Goal: Task Accomplishment & Management: Use online tool/utility

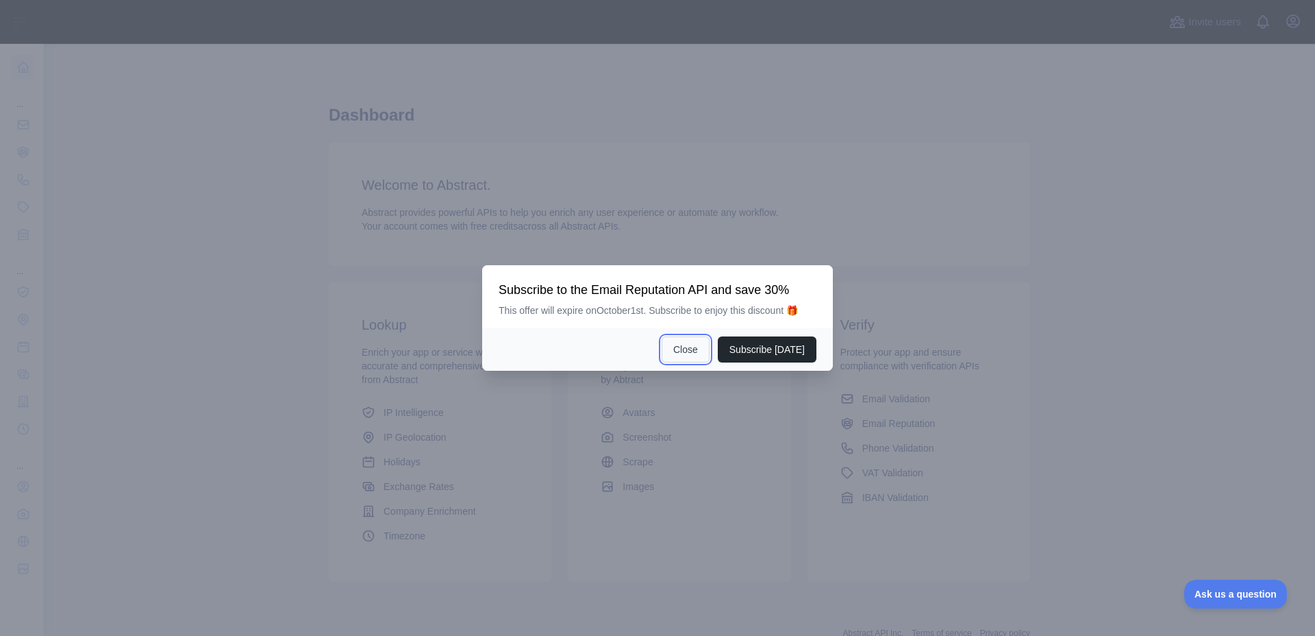
click at [690, 355] on button "Close" at bounding box center [686, 349] width 48 height 26
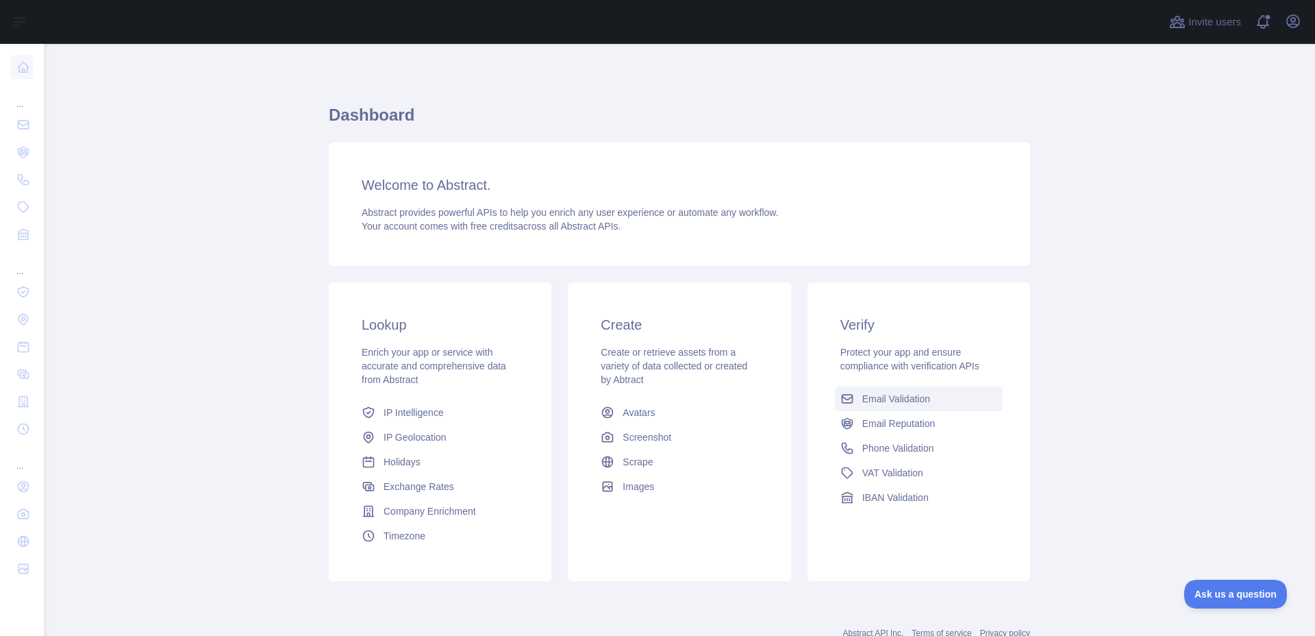
click at [929, 401] on link "Email Validation" at bounding box center [919, 398] width 168 height 25
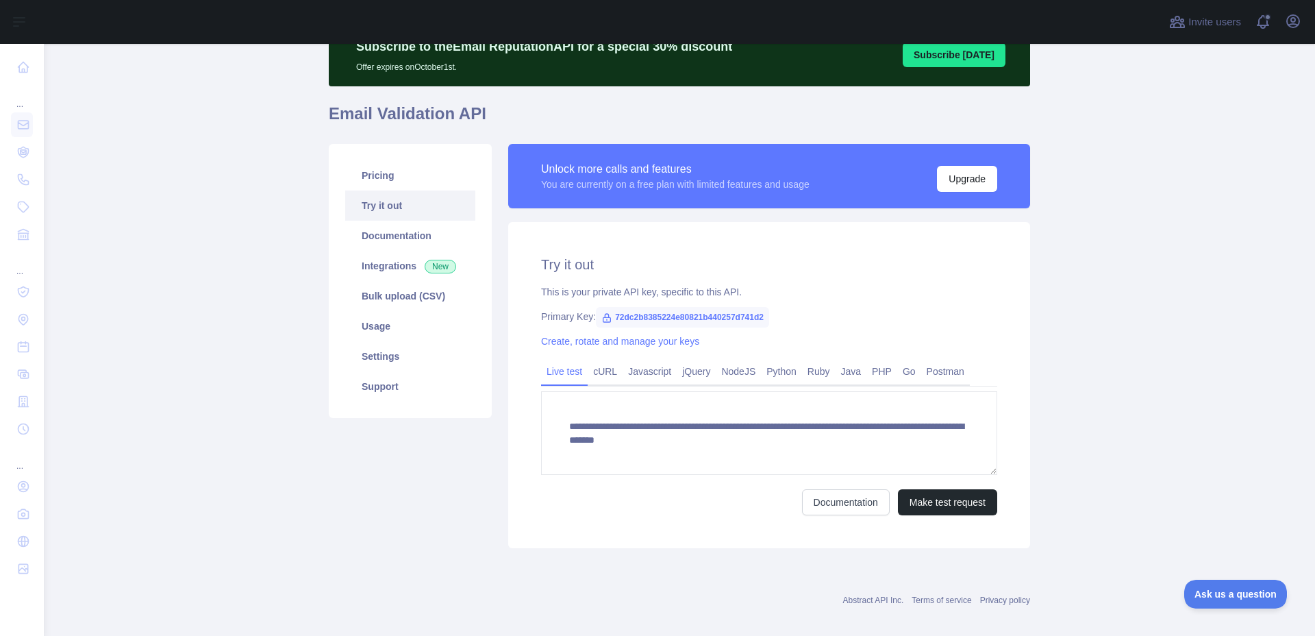
scroll to position [78, 0]
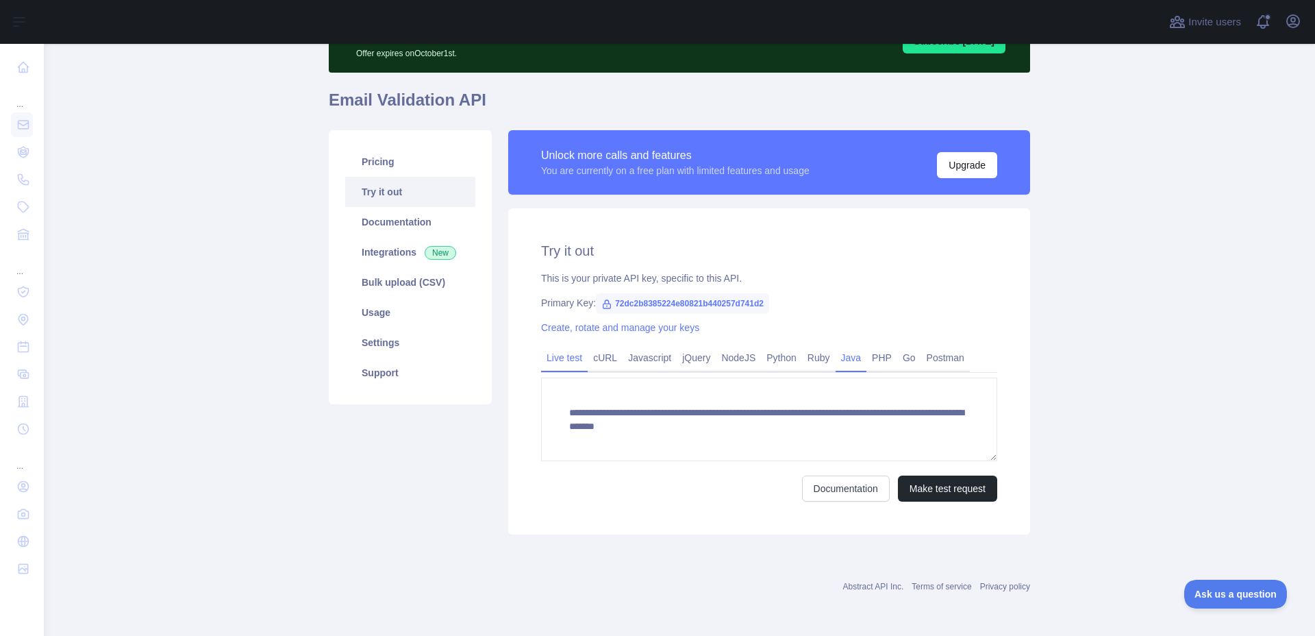
click at [860, 362] on link "Java" at bounding box center [852, 358] width 32 height 22
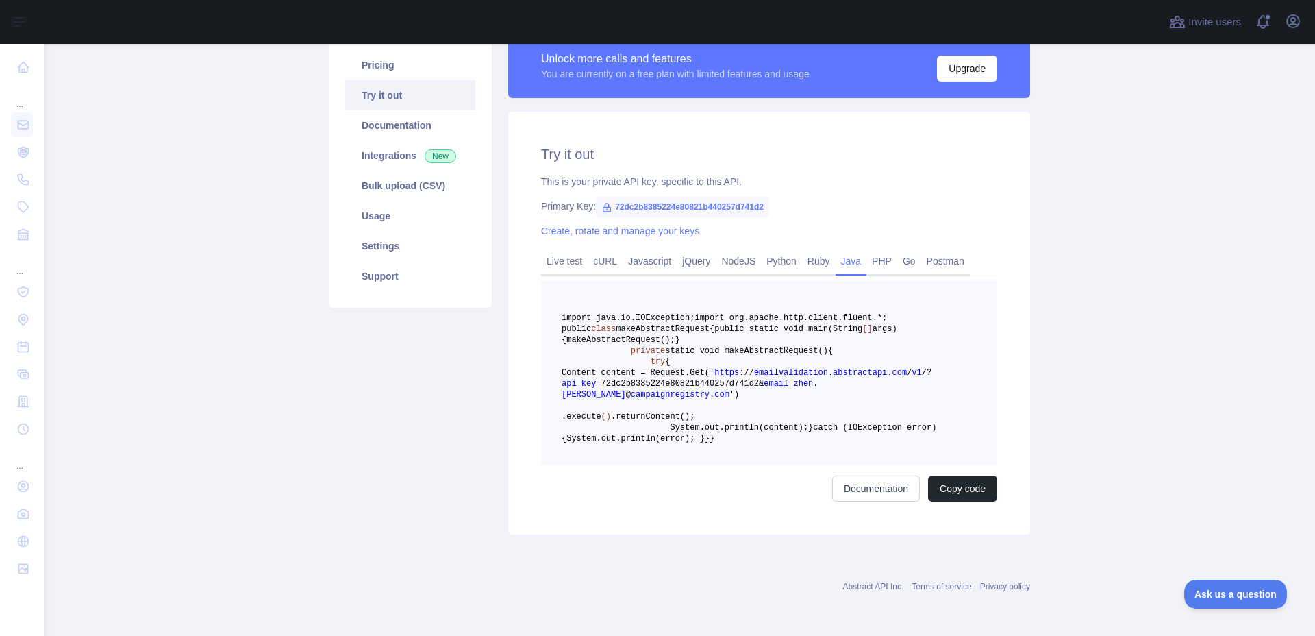
scroll to position [227, 0]
click at [657, 375] on pre "import java.io.IOException; import org.apache.http.client.fluent.*; public clas…" at bounding box center [769, 373] width 456 height 184
drag, startPoint x: 628, startPoint y: 365, endPoint x: 647, endPoint y: 503, distance: 139.6
click at [647, 464] on pre "import java.io.IOException; import org.apache.http.client.fluent.*; public clas…" at bounding box center [769, 373] width 456 height 184
copy code "private static void make AbstractRequest() { try { Content content = Request. G…"
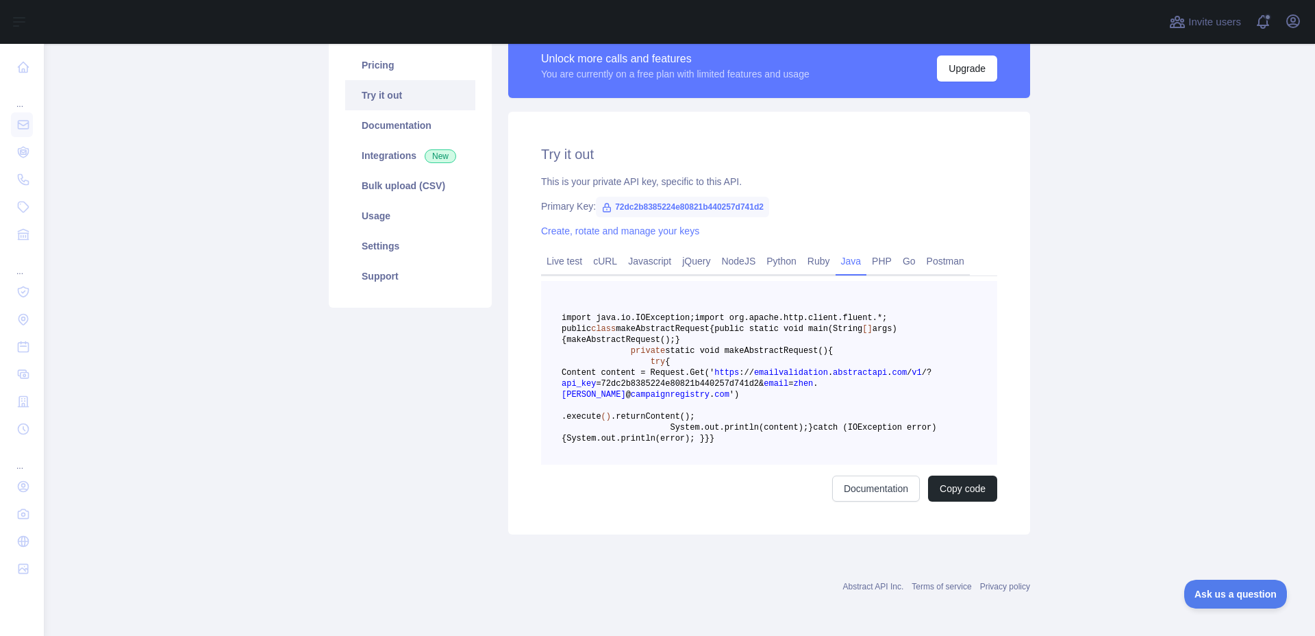
drag, startPoint x: 842, startPoint y: 278, endPoint x: 626, endPoint y: 264, distance: 216.9
click at [626, 281] on pre "import java.io.IOException; import org.apache.http.client.fluent.*; public clas…" at bounding box center [769, 373] width 456 height 184
copy code "import java.io.IOException; import org.apache.http.client.fluent.*;"
click at [871, 339] on pre "import java.io.IOException; import org.apache.http.client.fluent.*; public clas…" at bounding box center [769, 373] width 456 height 184
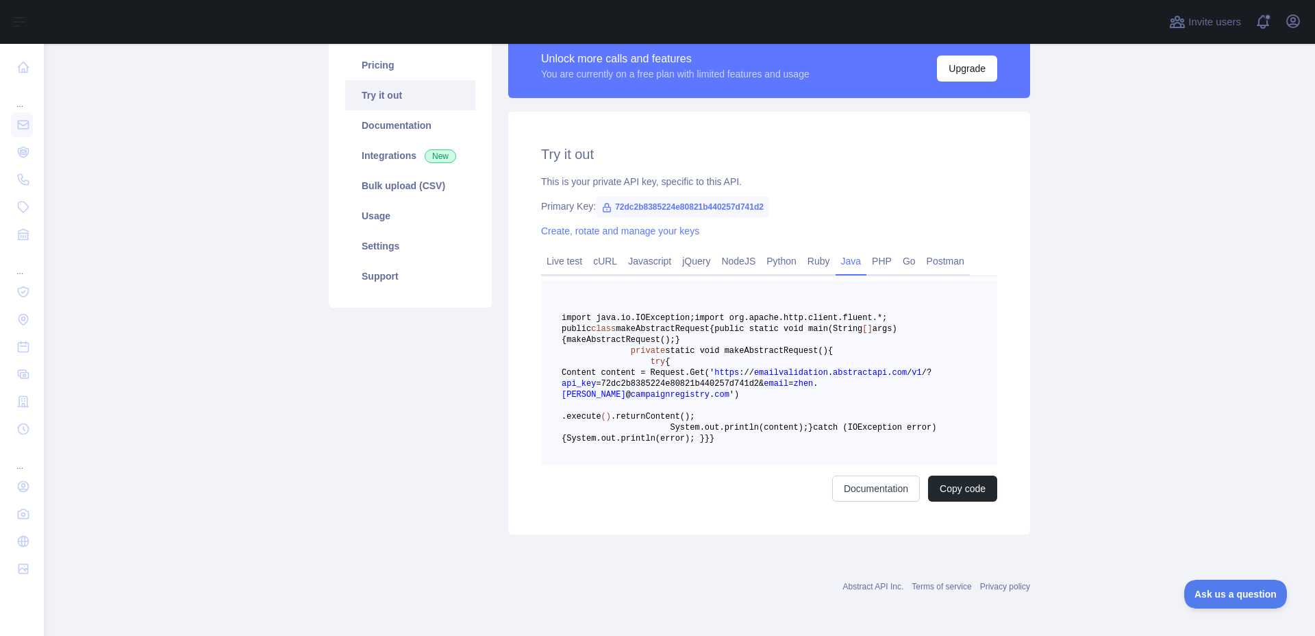
drag, startPoint x: 662, startPoint y: 199, endPoint x: 821, endPoint y: 196, distance: 158.2
click at [821, 281] on pre "import java.io.IOException; import org.apache.http.client.fluent.*; public clas…" at bounding box center [769, 373] width 456 height 184
copy span "org.apache.http.client.fluent.*;"
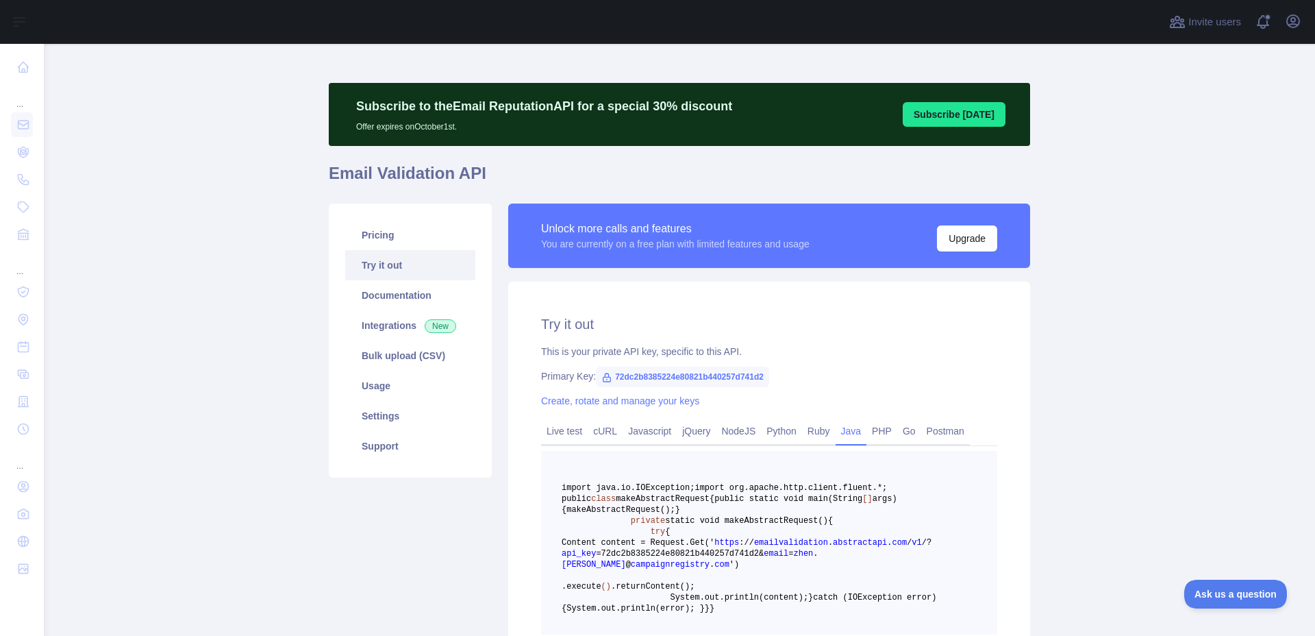
scroll to position [0, 0]
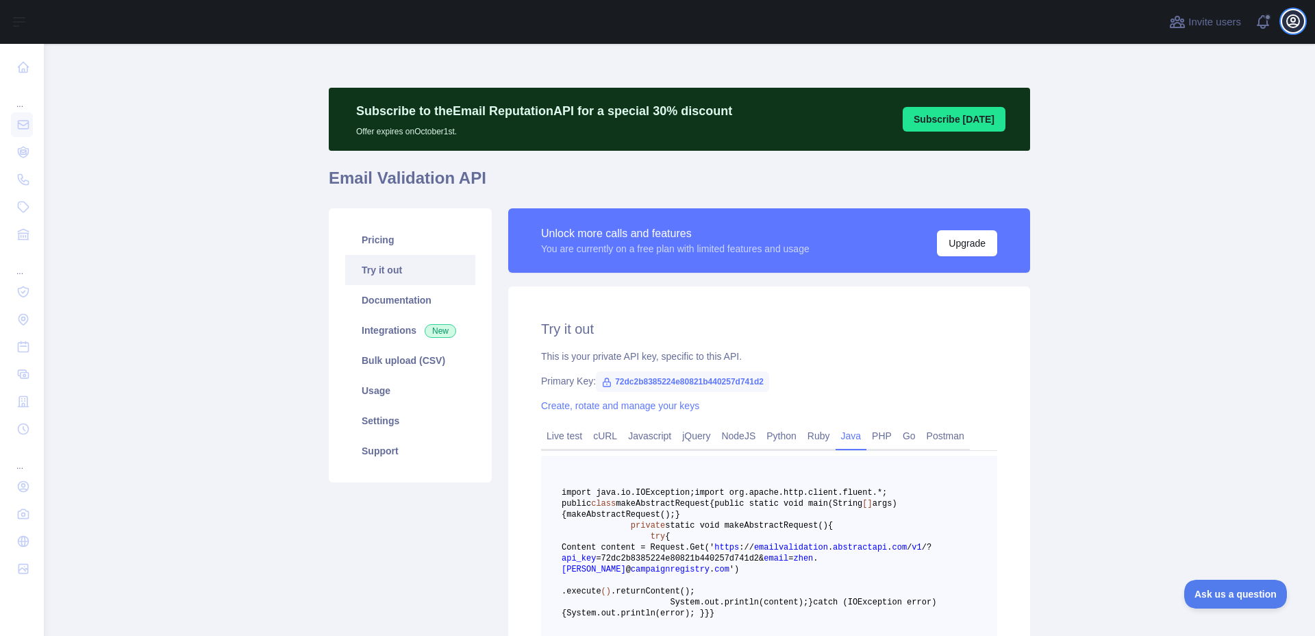
click at [1292, 16] on icon "button" at bounding box center [1293, 21] width 16 height 16
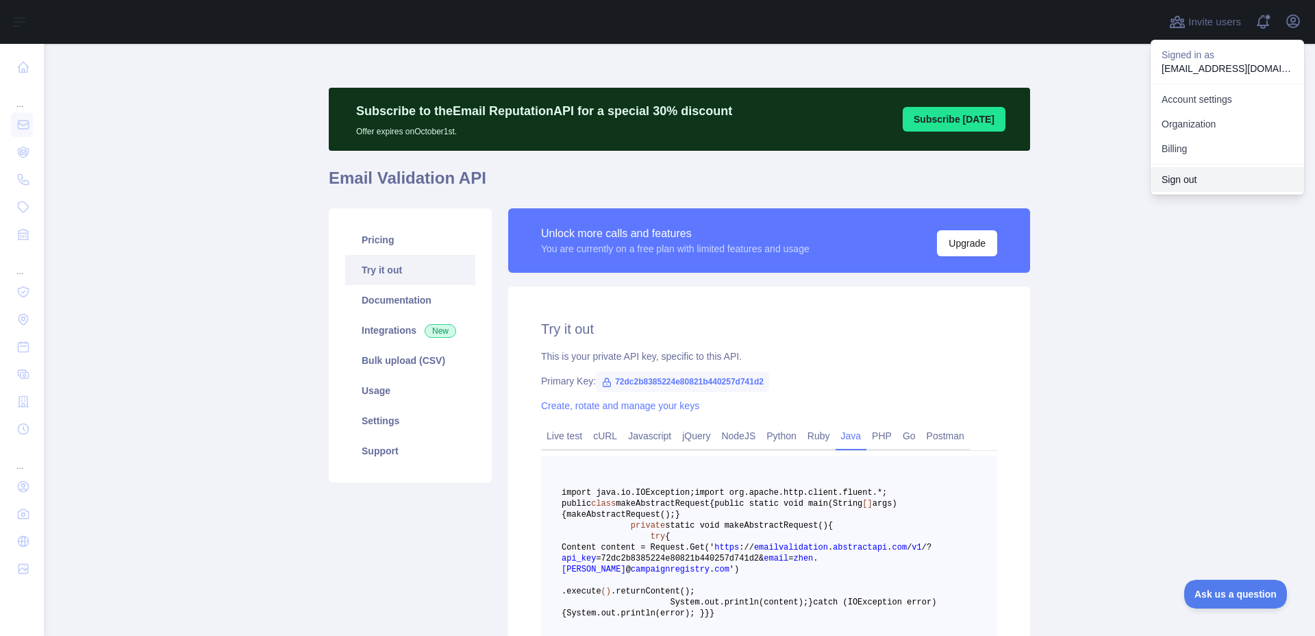
click at [1221, 174] on button "Sign out" at bounding box center [1227, 179] width 153 height 25
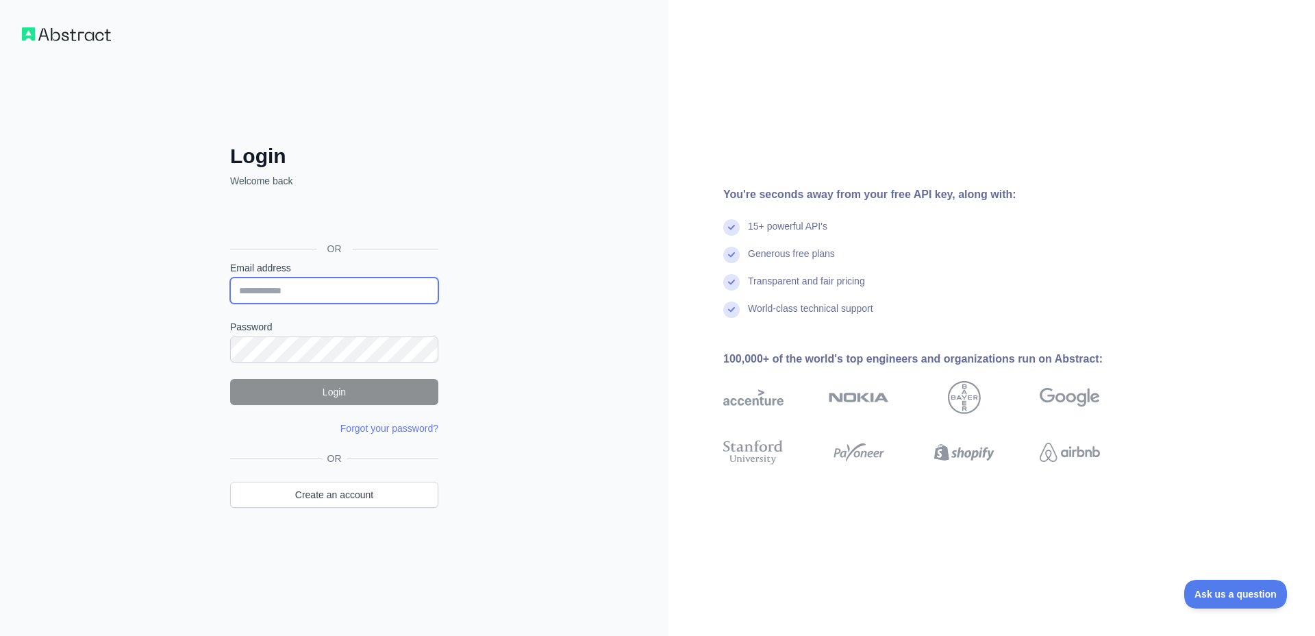
click at [298, 295] on input "Email address" at bounding box center [334, 290] width 208 height 26
type input "**********"
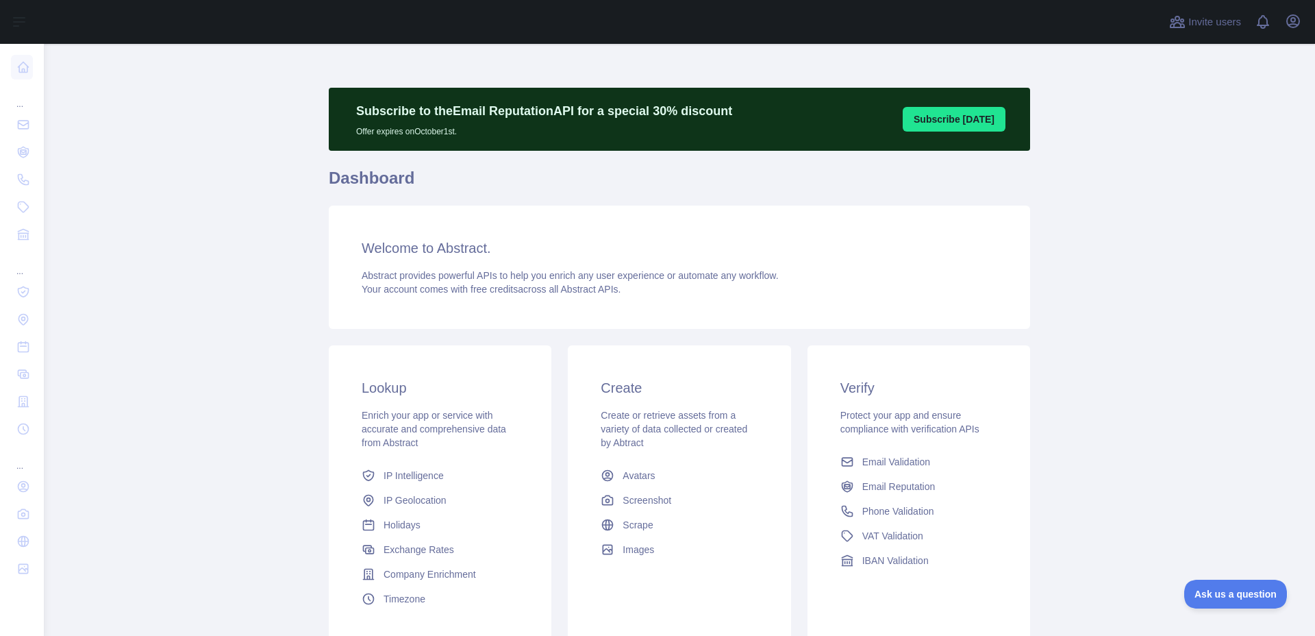
click at [1096, 344] on main "Subscribe to the Email Reputation API for a special 30 % discount Offer expires…" at bounding box center [679, 340] width 1271 height 592
click at [1290, 20] on icon "button" at bounding box center [1293, 21] width 12 height 12
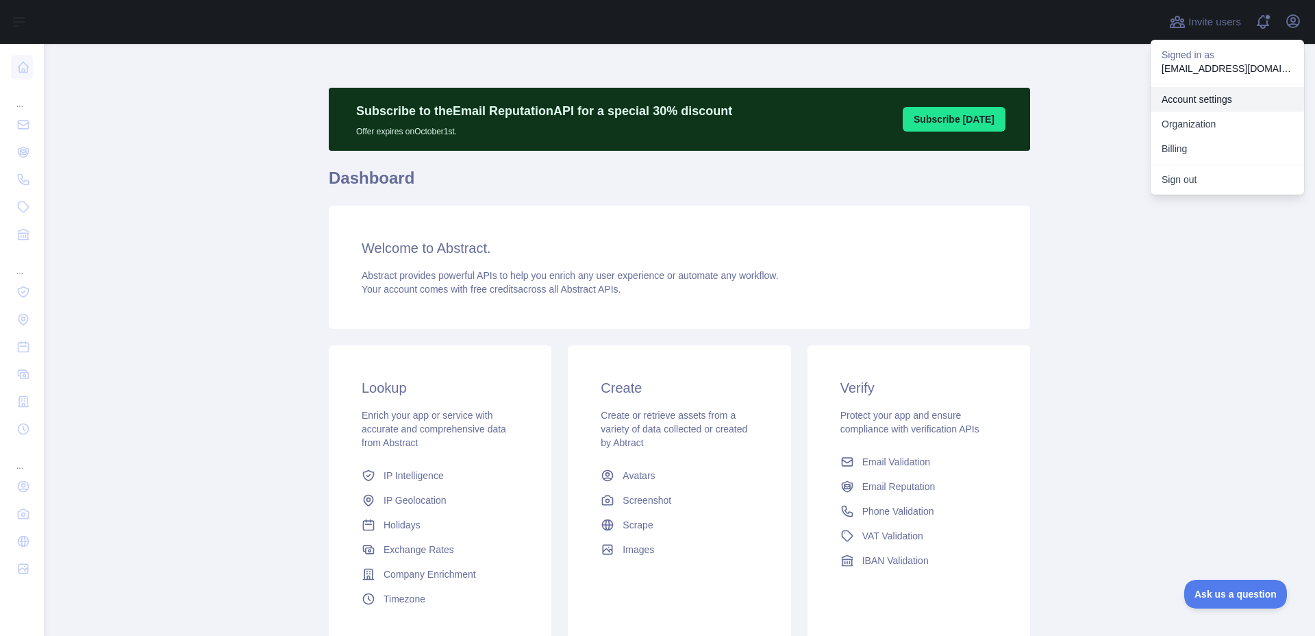
click at [1255, 101] on link "Account settings" at bounding box center [1227, 99] width 153 height 25
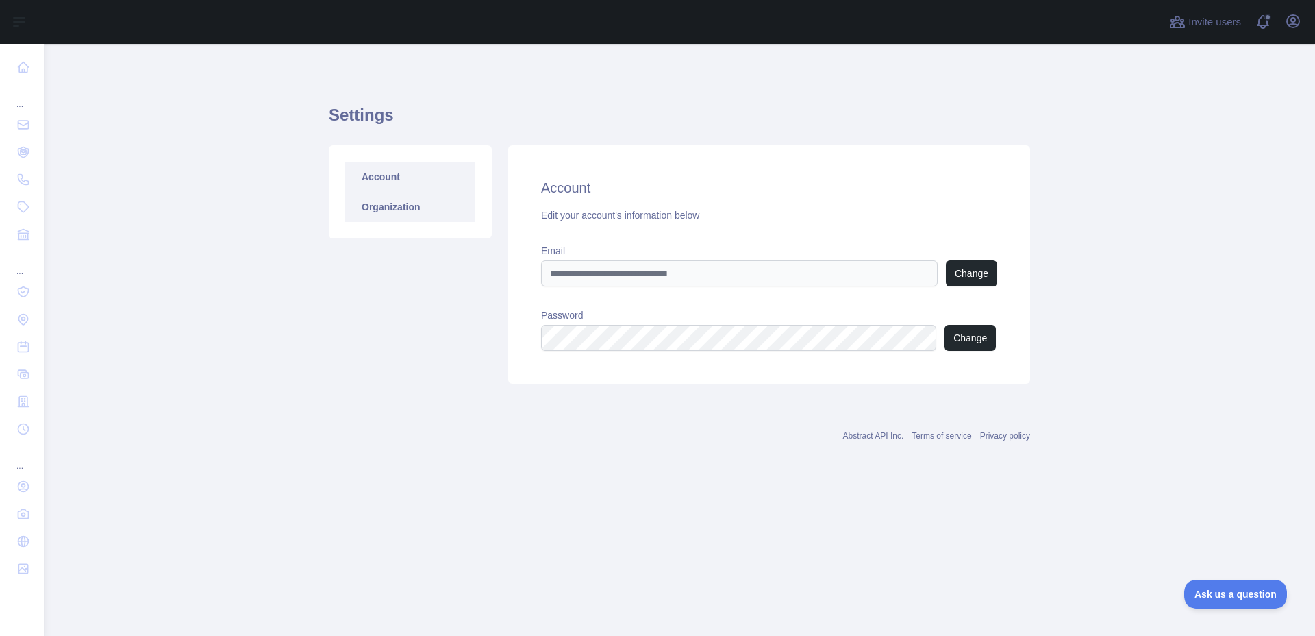
click at [389, 208] on link "Organization" at bounding box center [410, 207] width 130 height 30
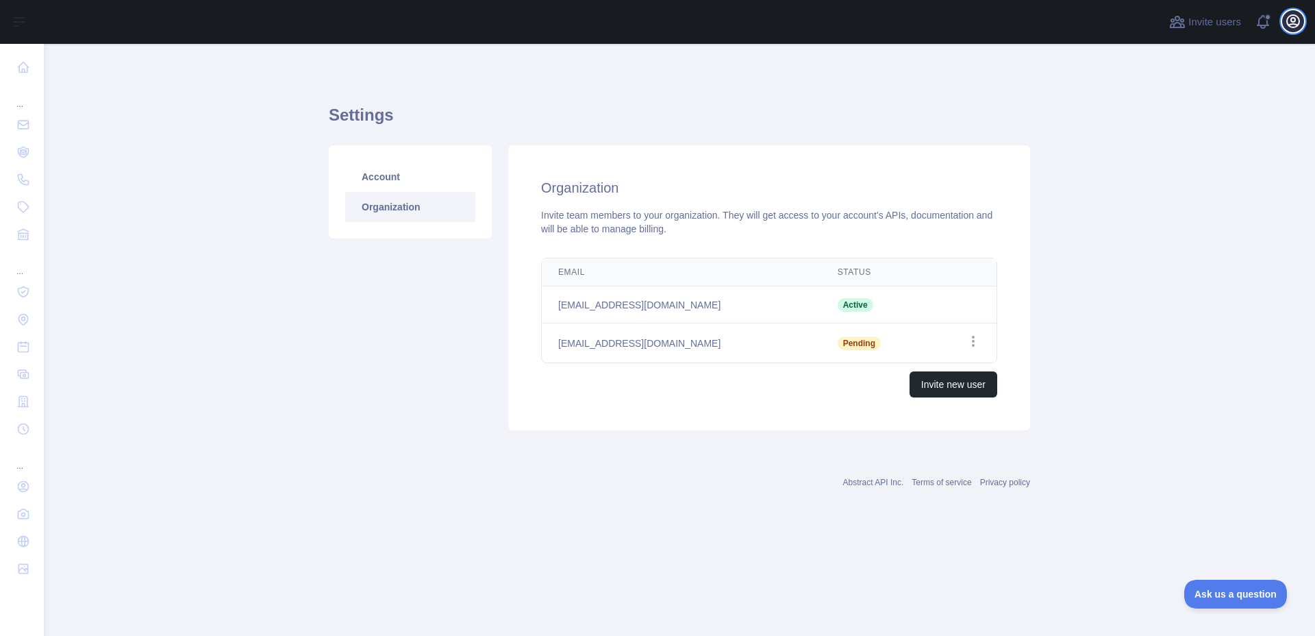
click at [1297, 26] on icon "button" at bounding box center [1293, 21] width 12 height 12
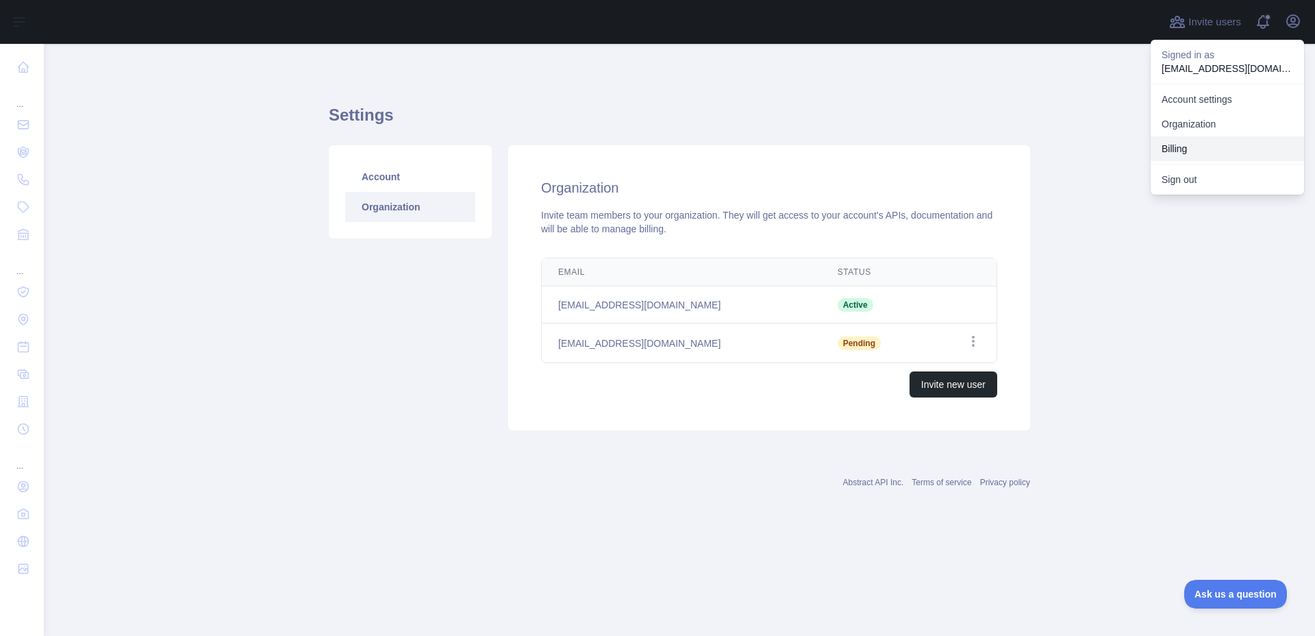
click at [1229, 154] on button "Billing" at bounding box center [1227, 148] width 153 height 25
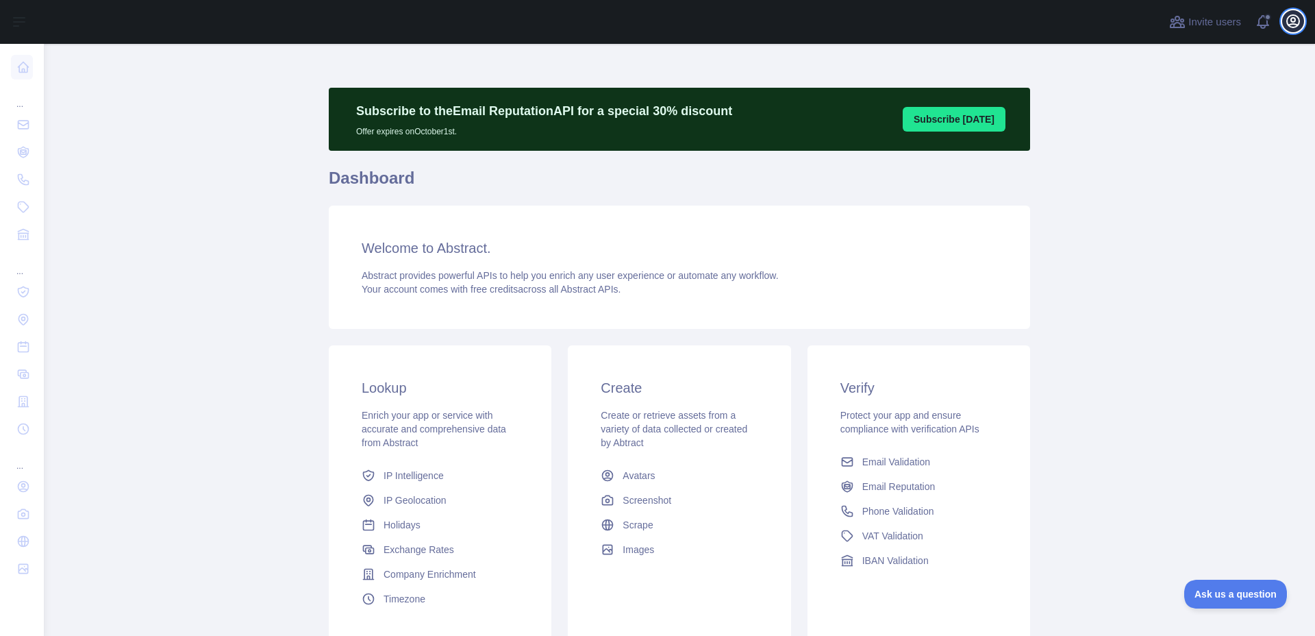
click at [1288, 21] on icon "button" at bounding box center [1293, 21] width 16 height 16
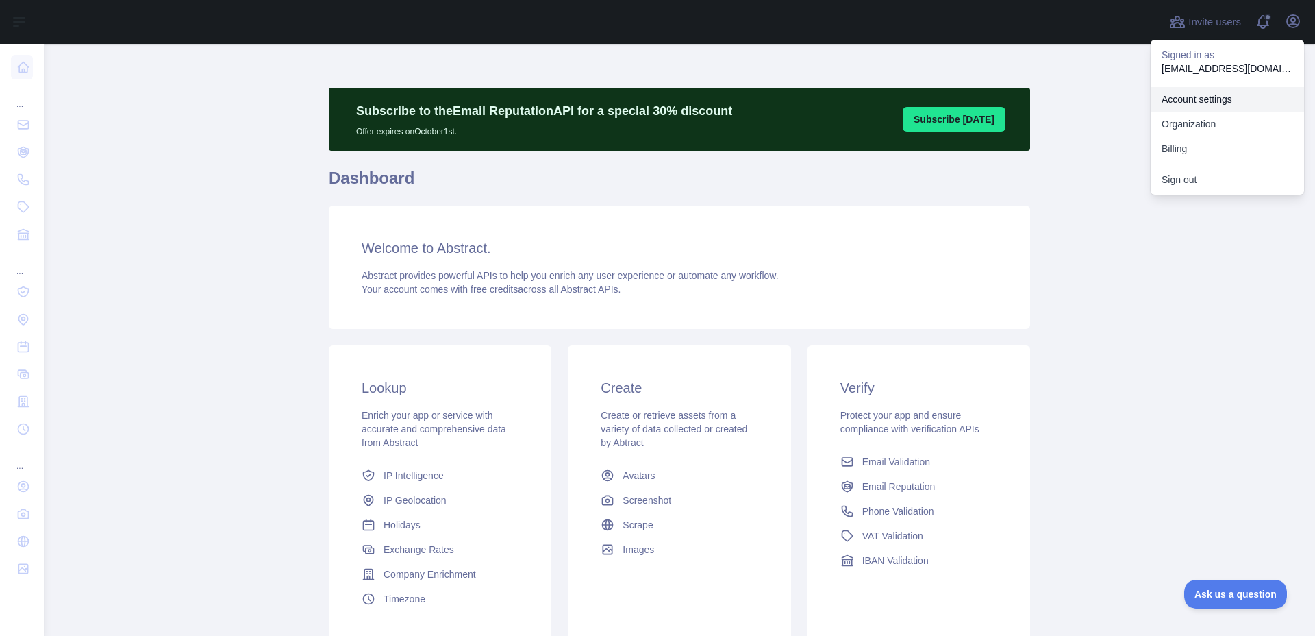
click at [1204, 100] on link "Account settings" at bounding box center [1227, 99] width 153 height 25
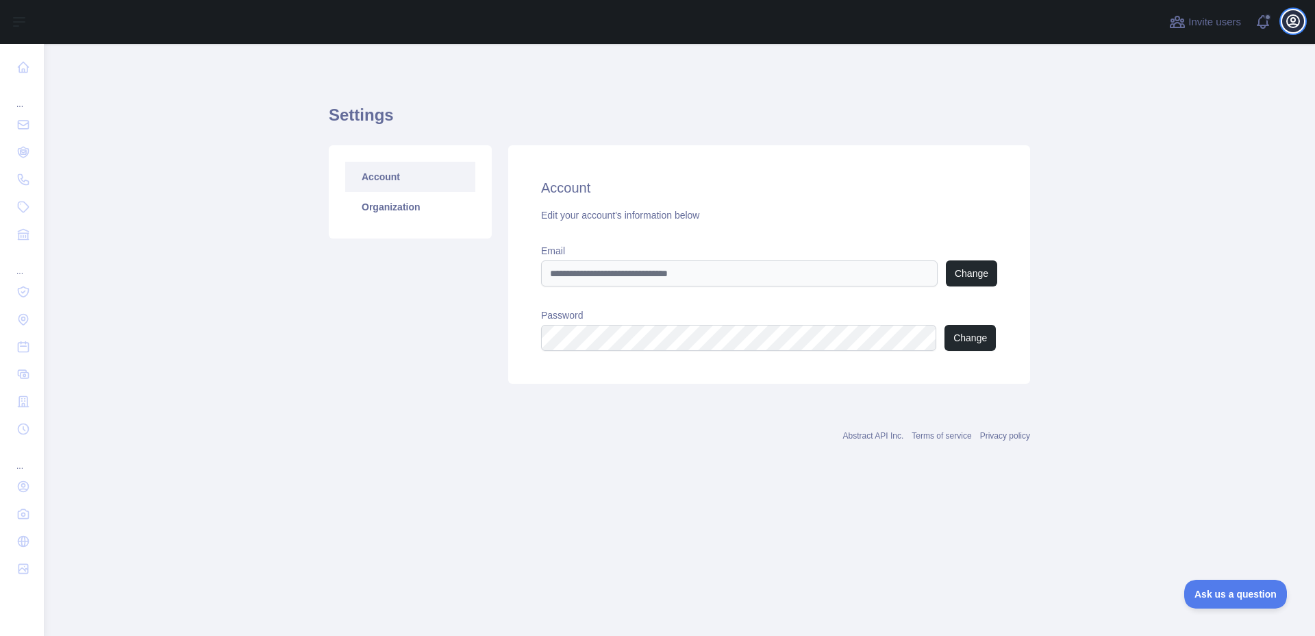
click at [1294, 19] on icon "button" at bounding box center [1293, 21] width 16 height 16
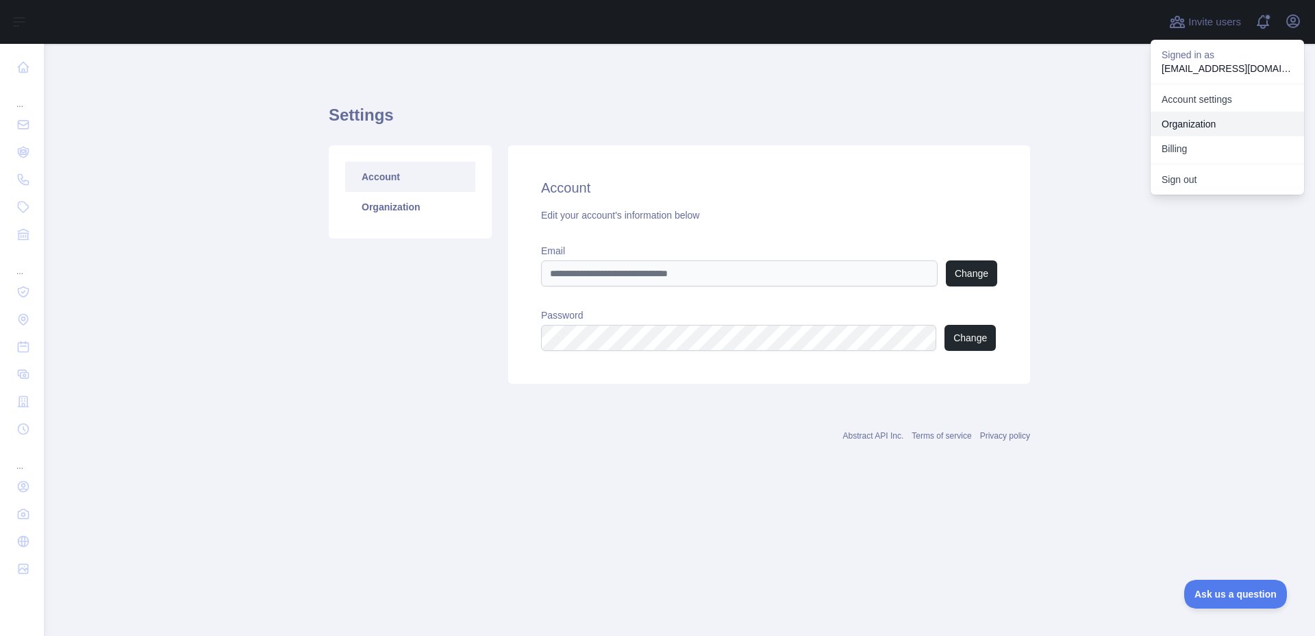
click at [1193, 123] on link "Organization" at bounding box center [1227, 124] width 153 height 25
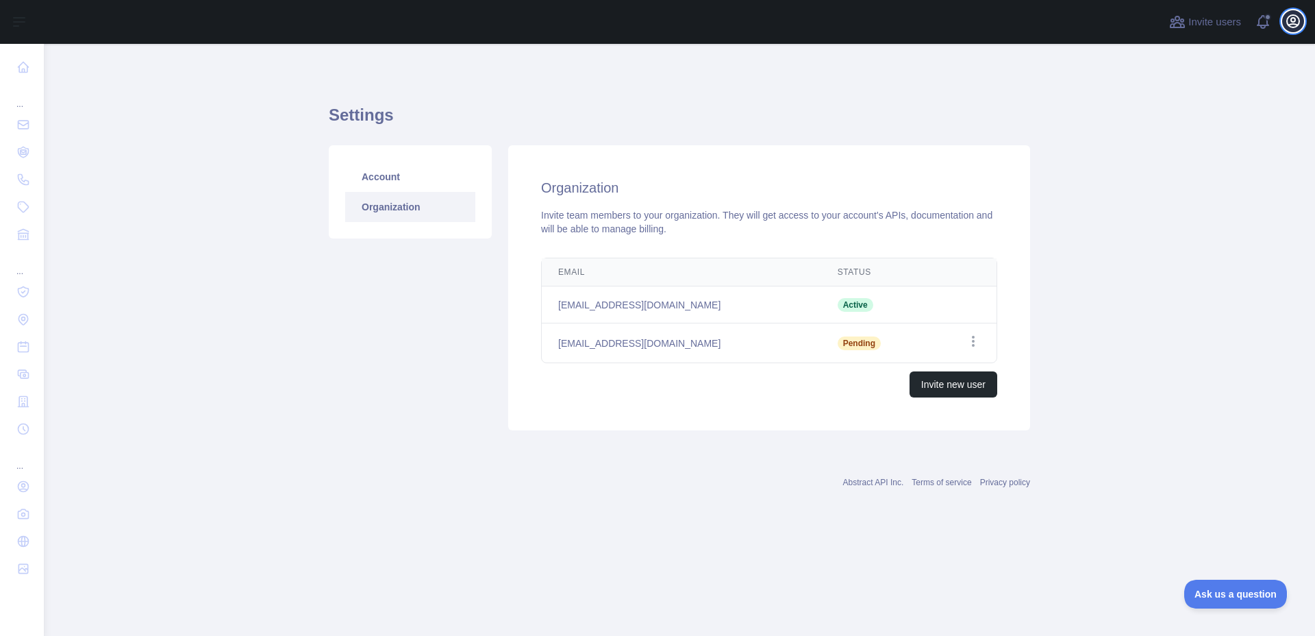
click at [1294, 23] on icon "button" at bounding box center [1293, 21] width 16 height 16
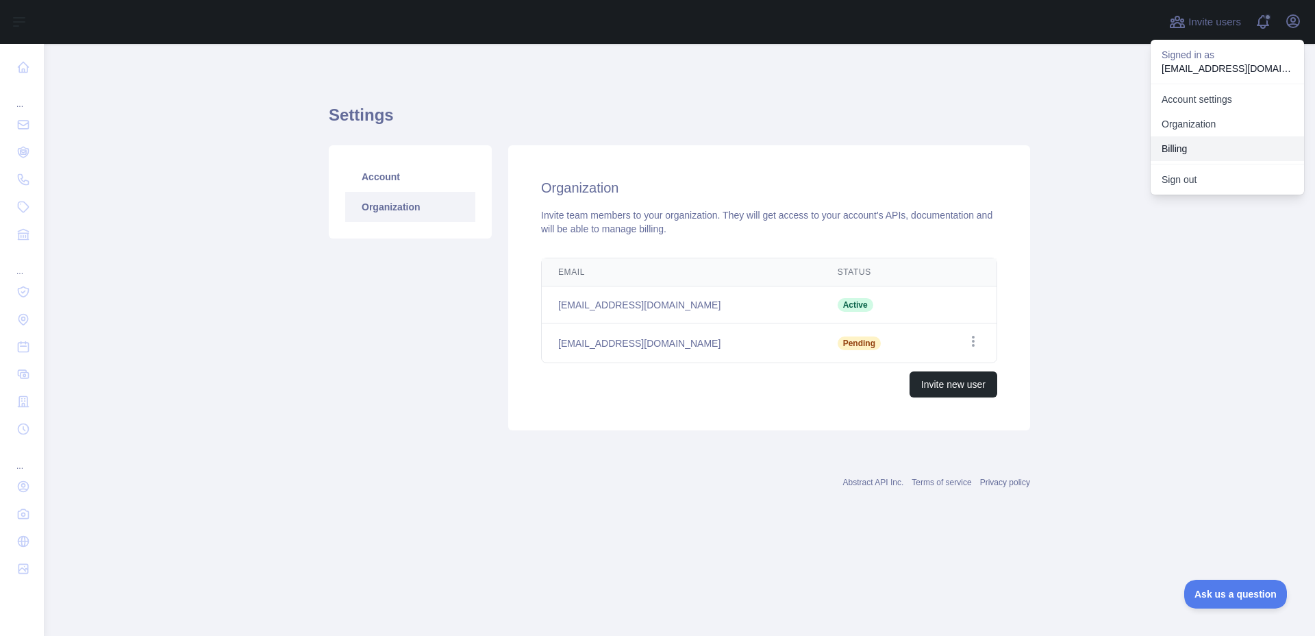
click at [1191, 145] on button "Billing" at bounding box center [1227, 148] width 153 height 25
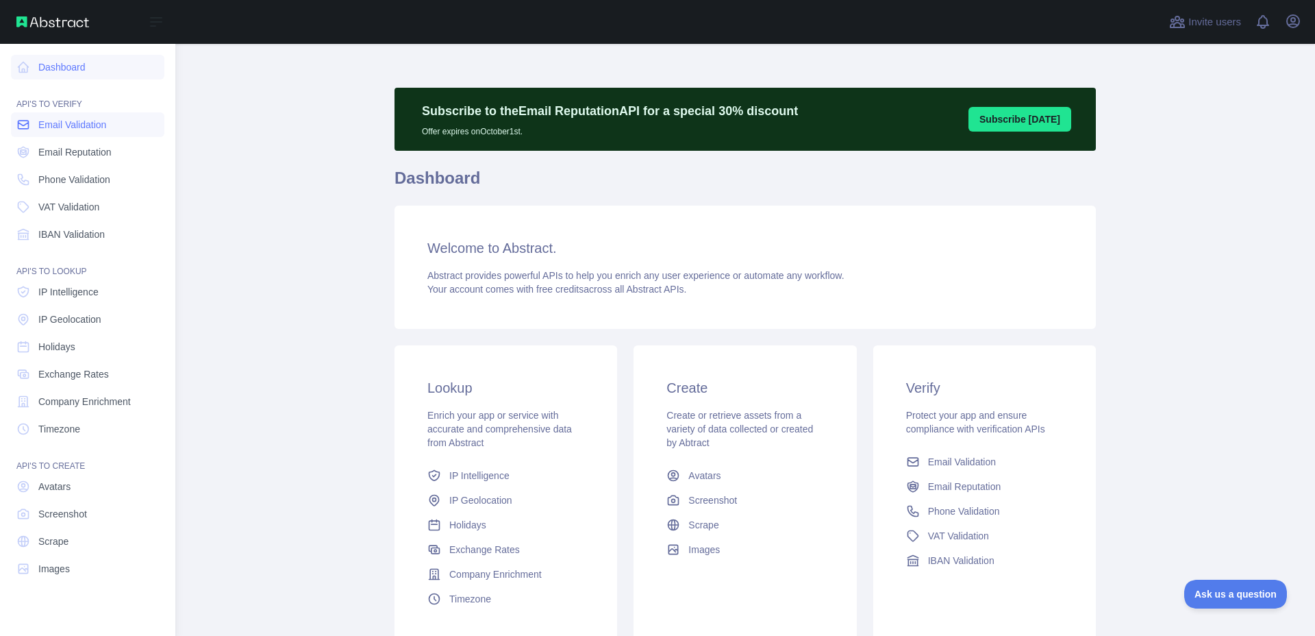
click at [80, 128] on span "Email Validation" at bounding box center [72, 125] width 68 height 14
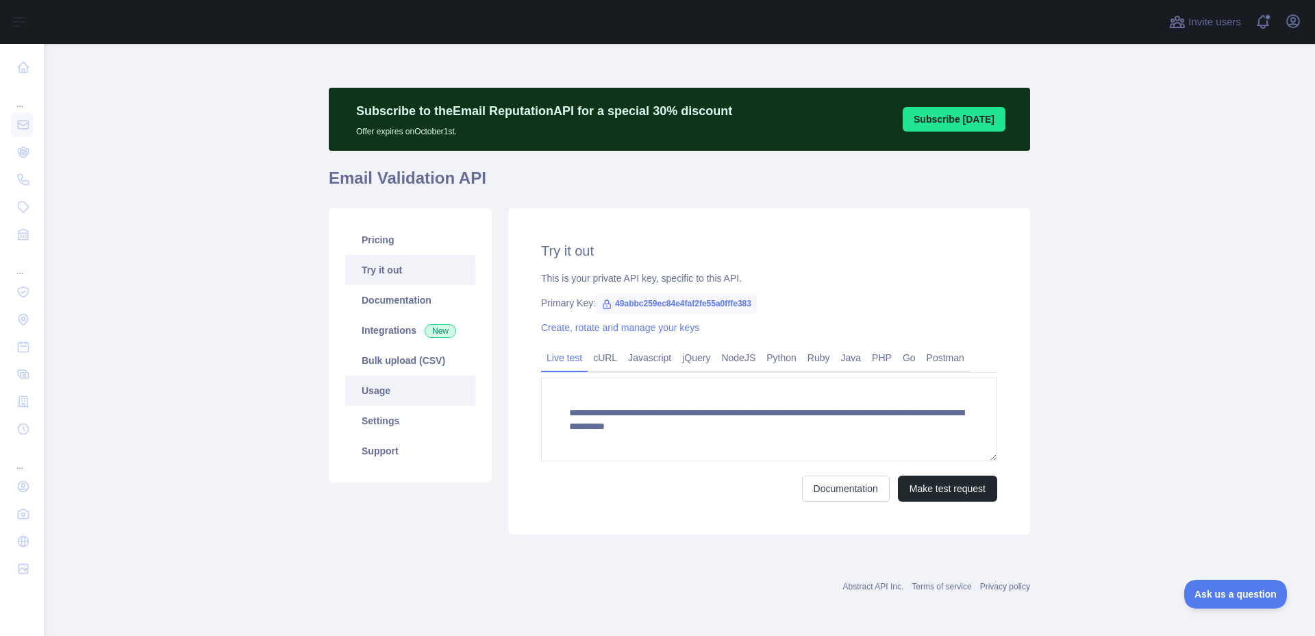
click at [410, 388] on link "Usage" at bounding box center [410, 390] width 130 height 30
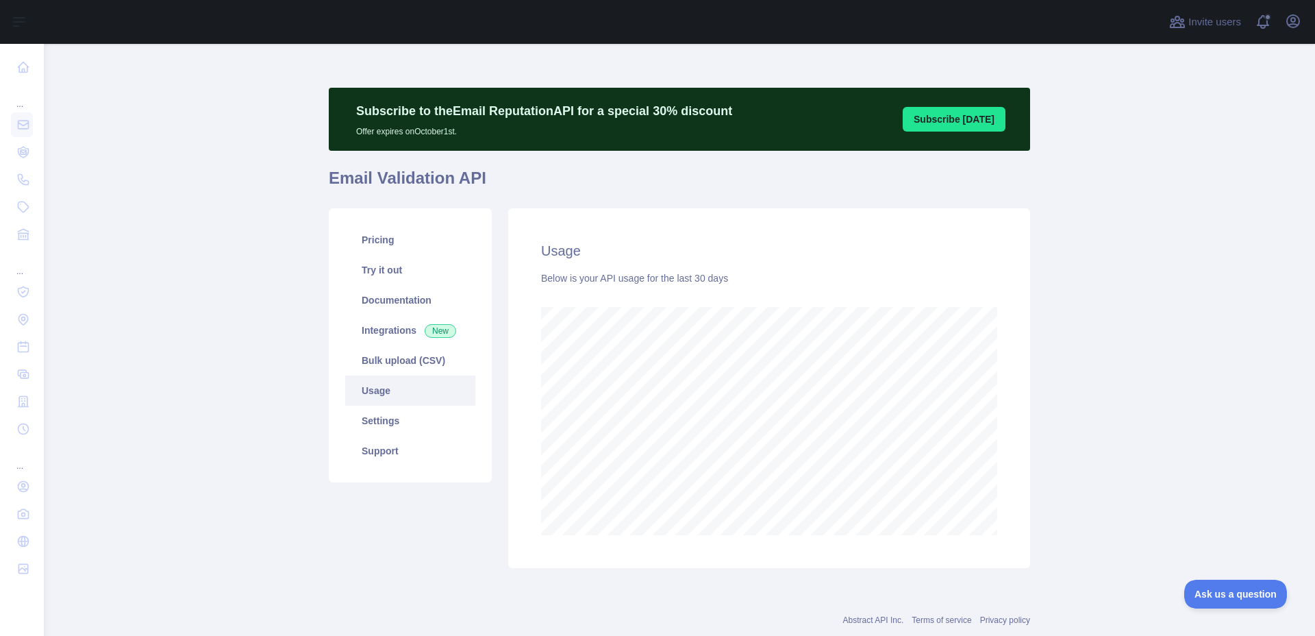
scroll to position [592, 1261]
click at [425, 238] on link "Pricing" at bounding box center [410, 240] width 130 height 30
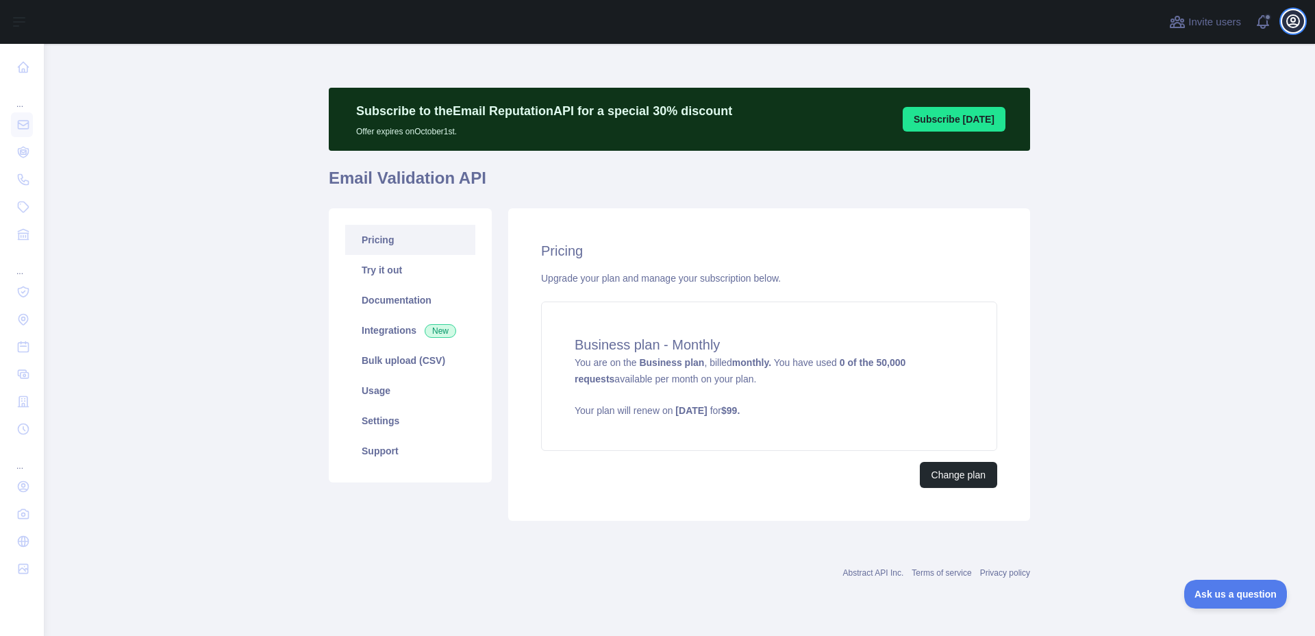
click at [1297, 23] on icon "button" at bounding box center [1293, 21] width 16 height 16
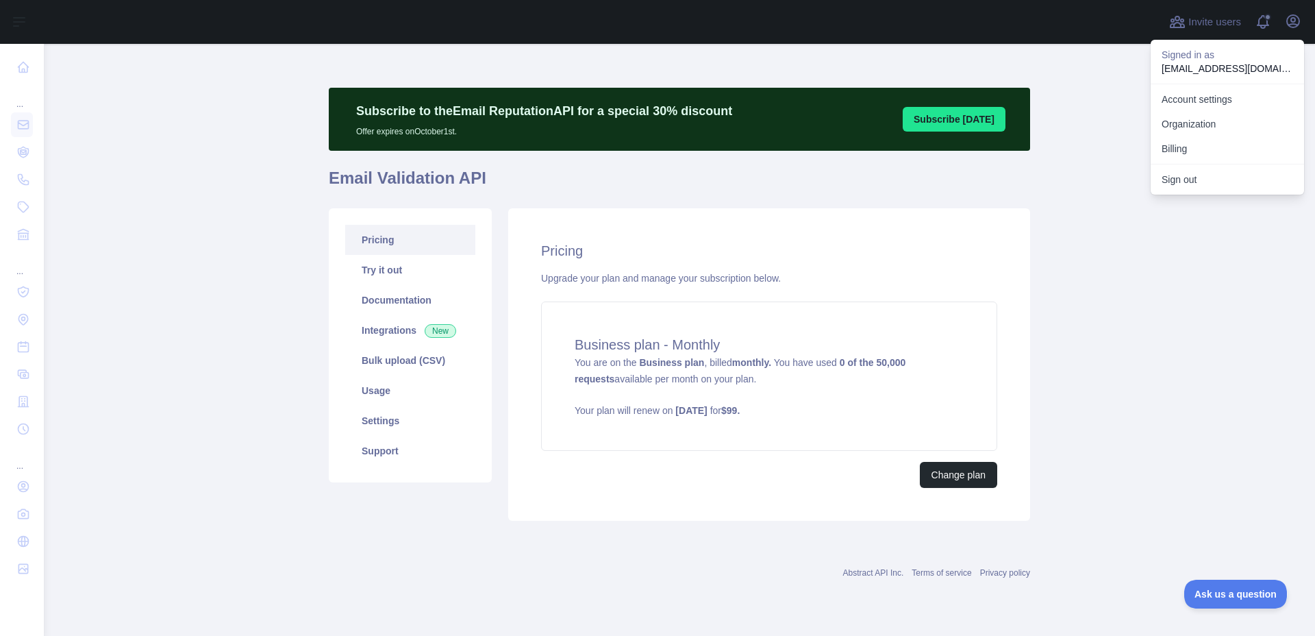
click at [1099, 82] on main "Subscribe to the Email Reputation API for a special 30 % discount Offer expires…" at bounding box center [679, 340] width 1271 height 592
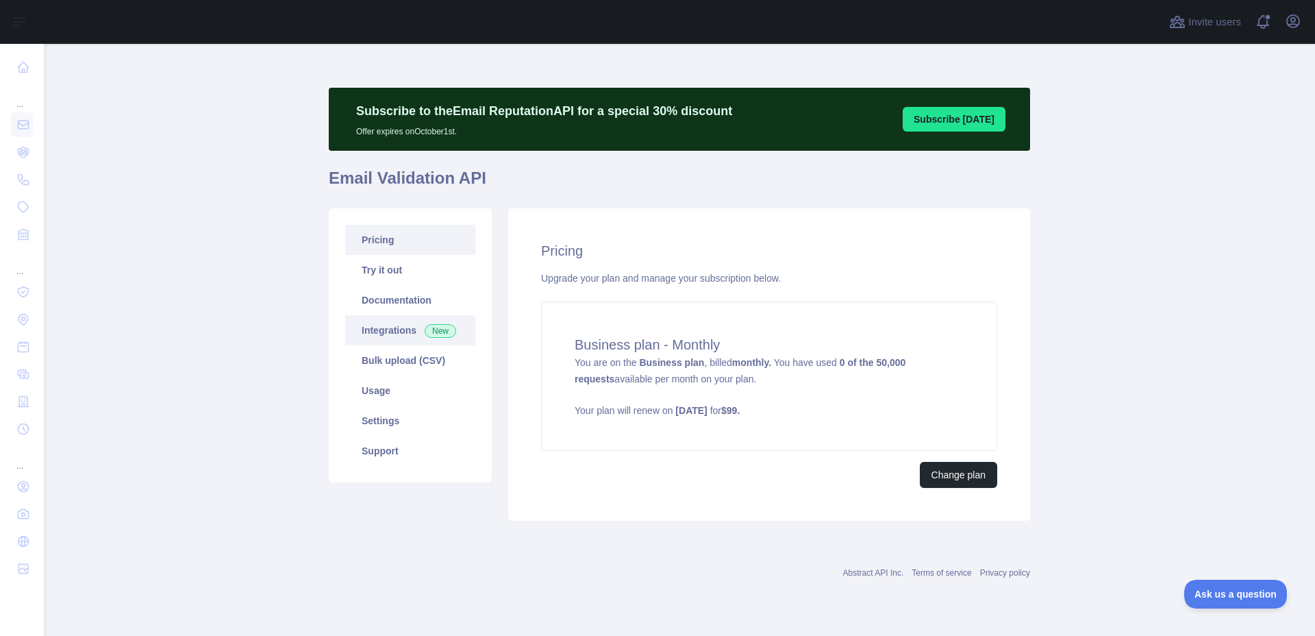
click at [405, 337] on link "Integrations New" at bounding box center [410, 330] width 130 height 30
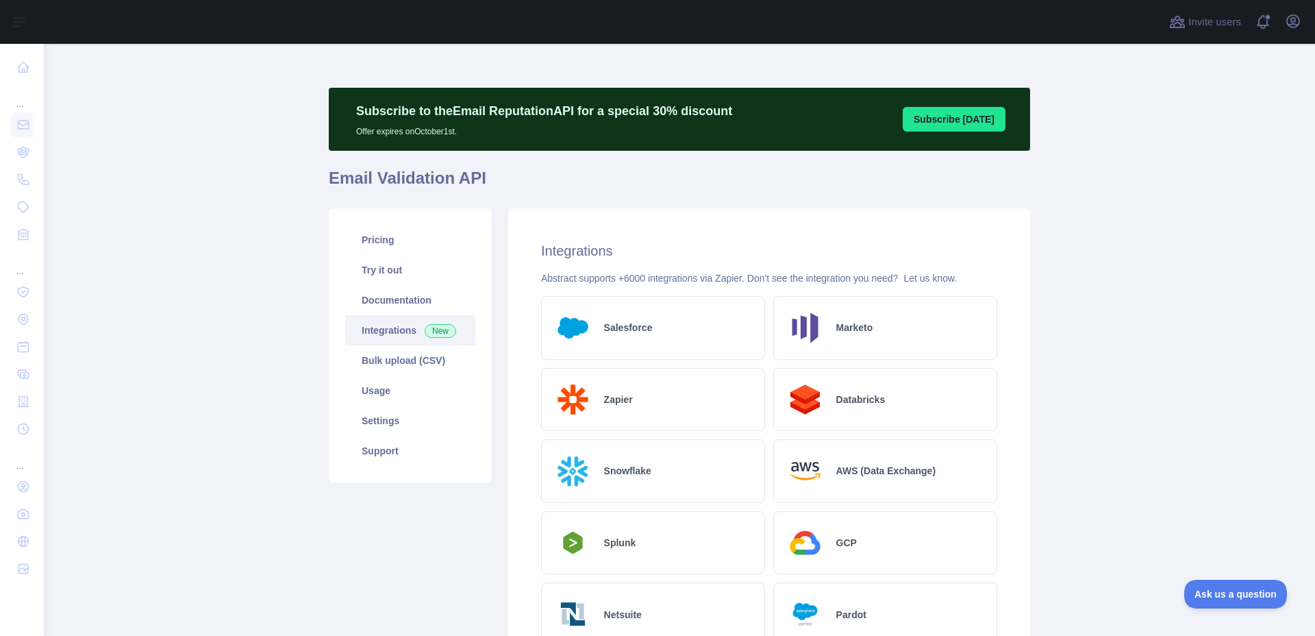
click at [393, 315] on link "Integrations New" at bounding box center [410, 330] width 130 height 30
click at [401, 303] on link "Documentation" at bounding box center [410, 300] width 130 height 30
click at [390, 268] on link "Try it out" at bounding box center [410, 270] width 130 height 30
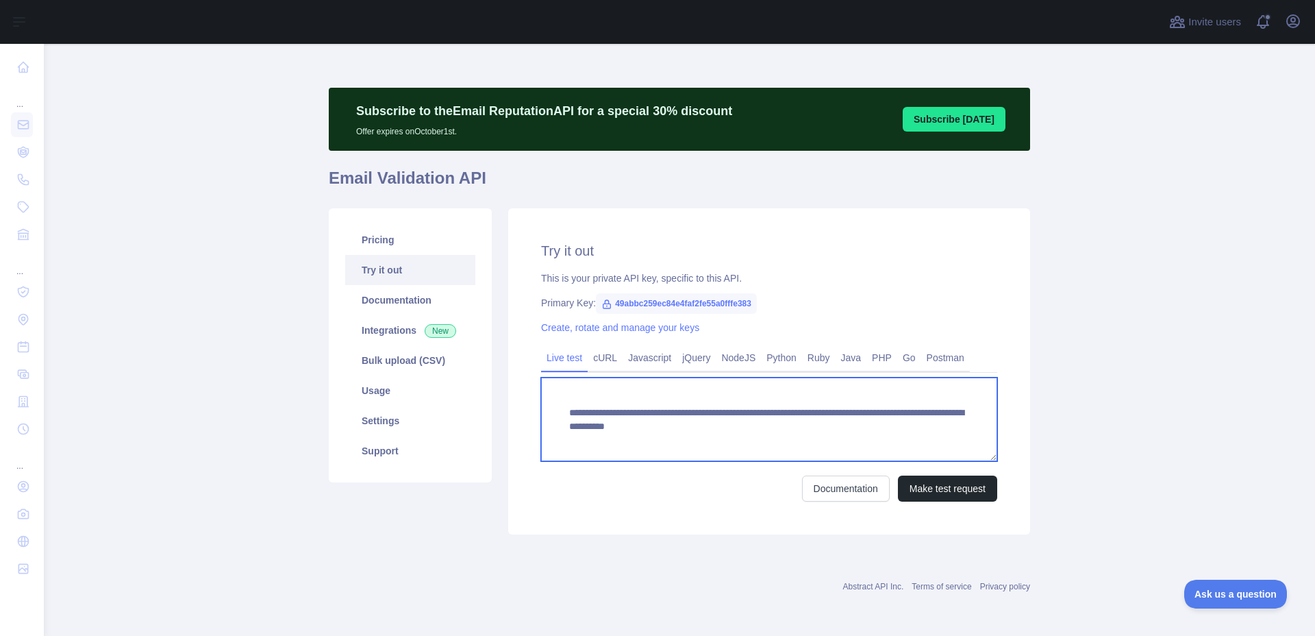
click at [664, 427] on textarea "**********" at bounding box center [769, 419] width 456 height 84
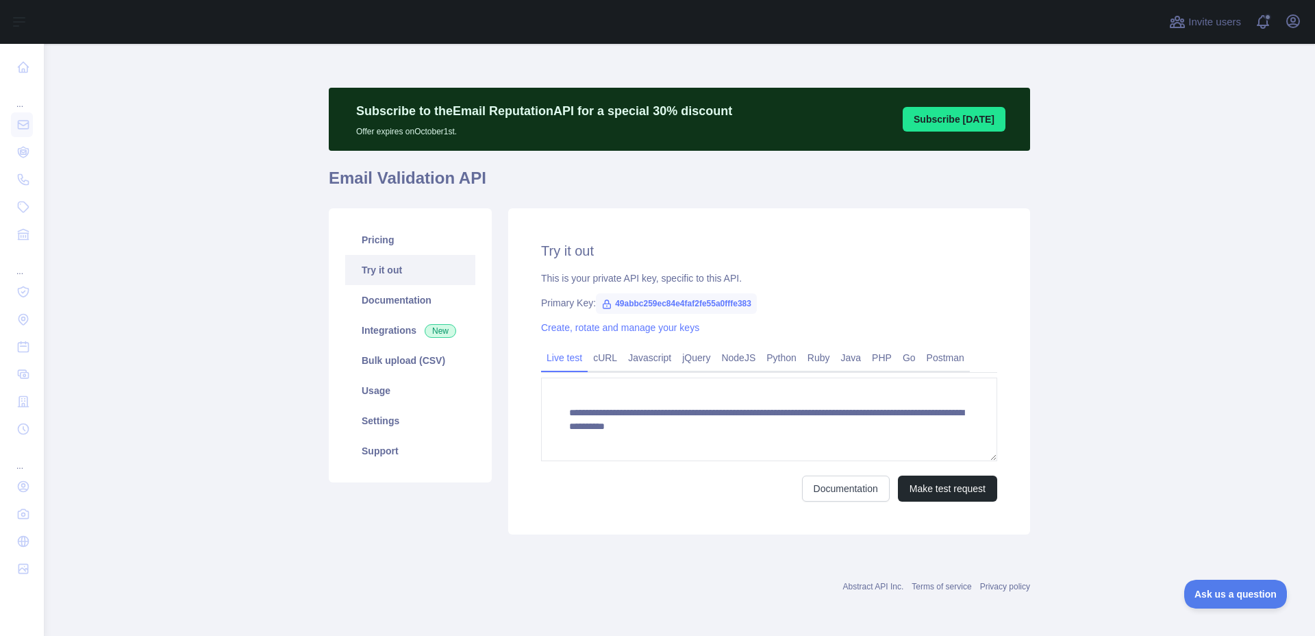
click at [667, 333] on div "Create, rotate and manage your keys" at bounding box center [769, 328] width 456 height 14
click at [677, 329] on link "Create, rotate and manage your keys" at bounding box center [620, 327] width 158 height 11
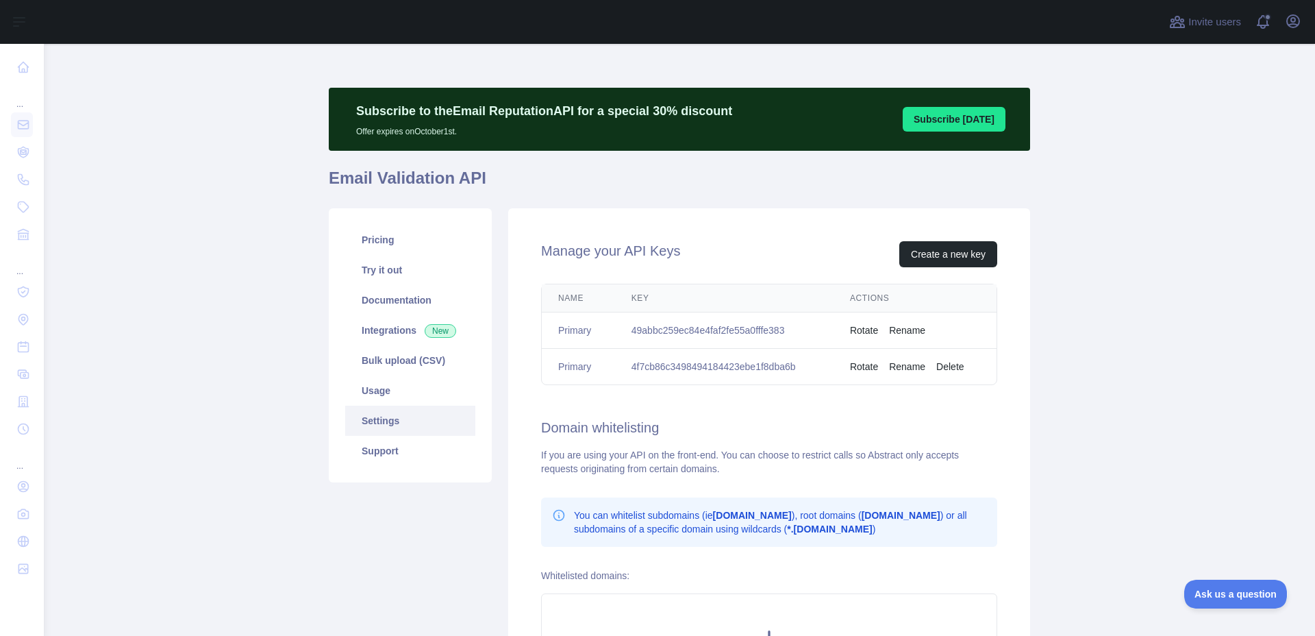
click at [688, 330] on td "49abbc259ec84e4faf2fe55a0fffe383" at bounding box center [724, 330] width 218 height 36
copy td "49abbc259ec84e4faf2fe55a0fffe383"
click at [410, 265] on link "Try it out" at bounding box center [410, 270] width 130 height 30
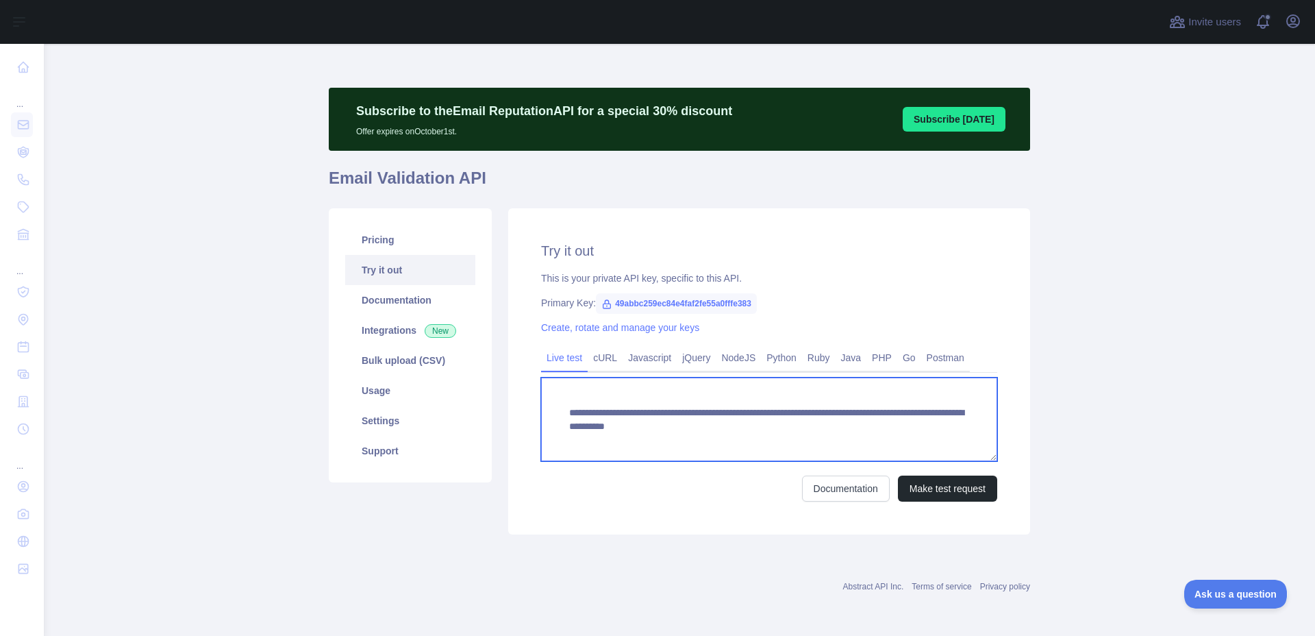
click at [638, 423] on textarea "**********" at bounding box center [769, 419] width 456 height 84
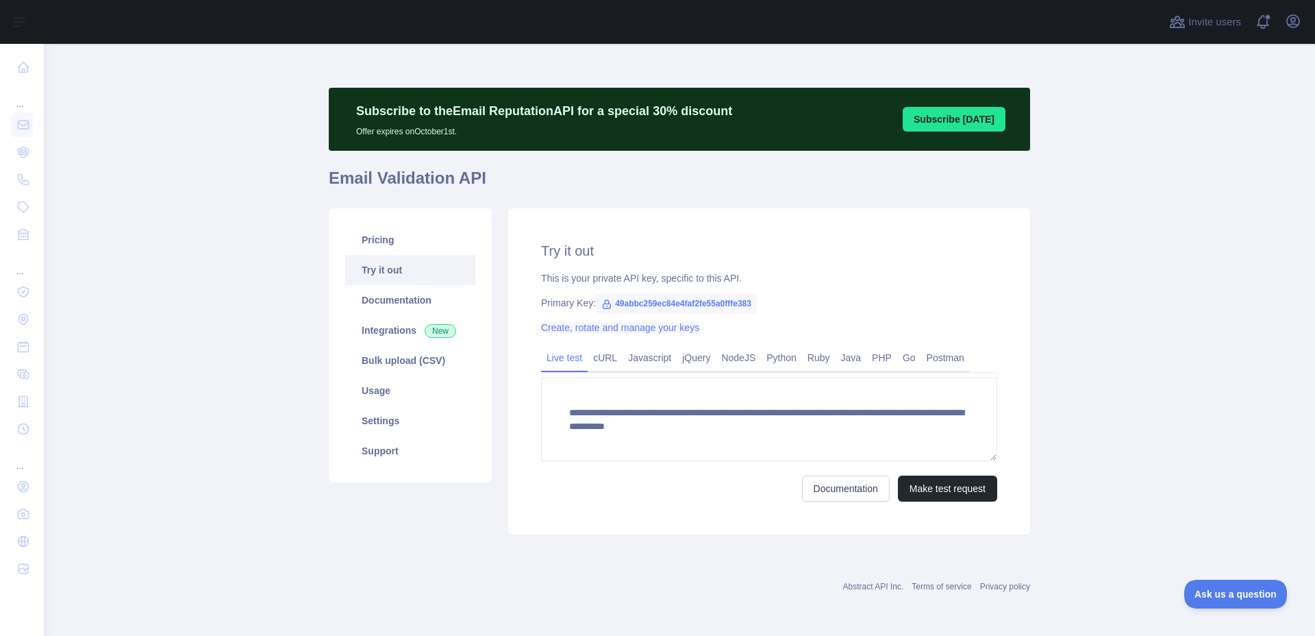
click at [664, 325] on link "Create, rotate and manage your keys" at bounding box center [620, 327] width 158 height 11
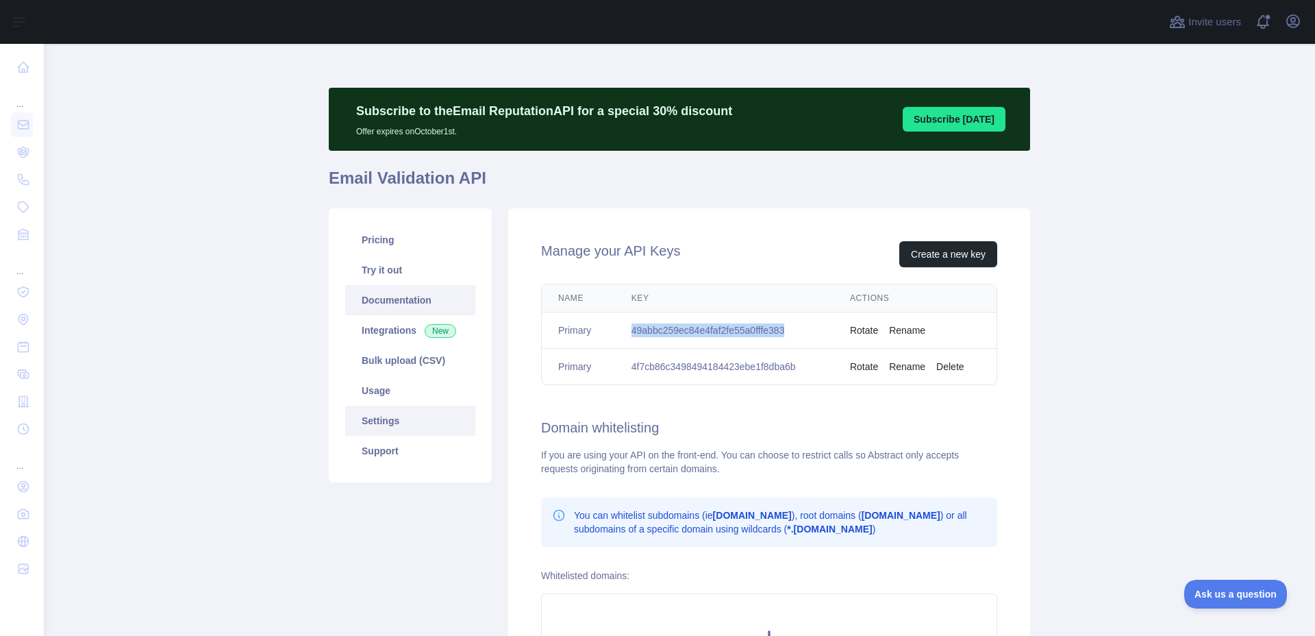
click at [410, 292] on link "Documentation" at bounding box center [410, 300] width 130 height 30
click at [384, 357] on link "Bulk upload (CSV)" at bounding box center [410, 360] width 130 height 30
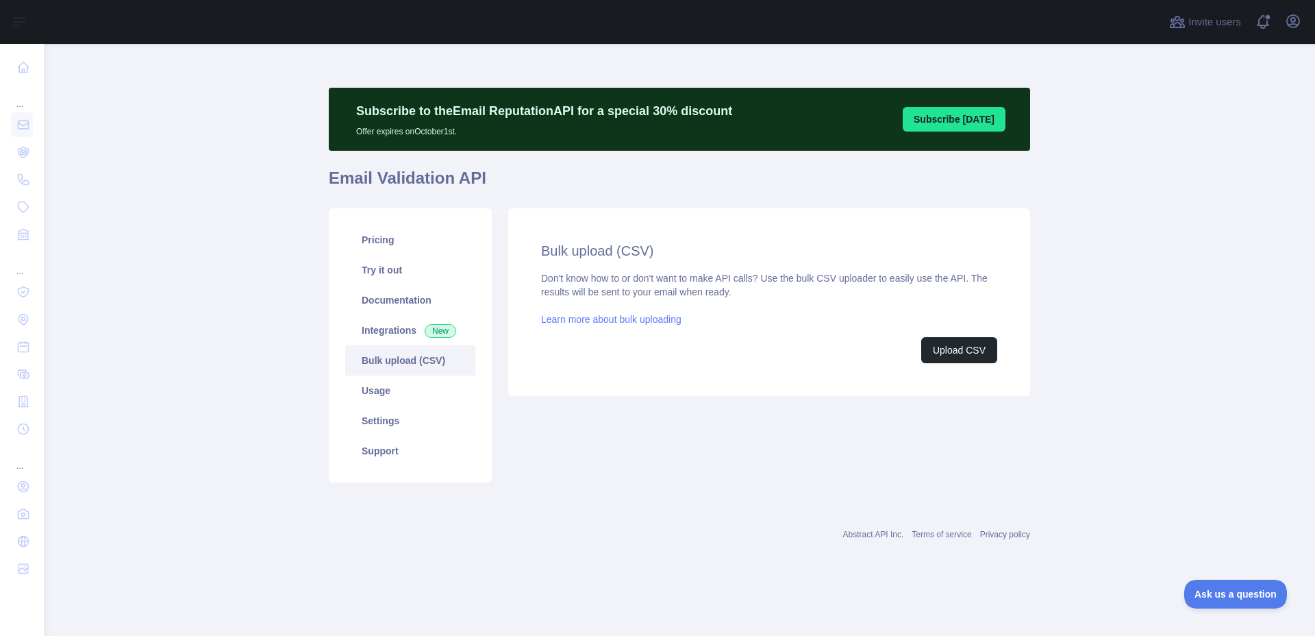
click at [662, 316] on link "Learn more about bulk uploading" at bounding box center [611, 319] width 140 height 11
click at [987, 358] on button "Upload CSV" at bounding box center [959, 350] width 76 height 26
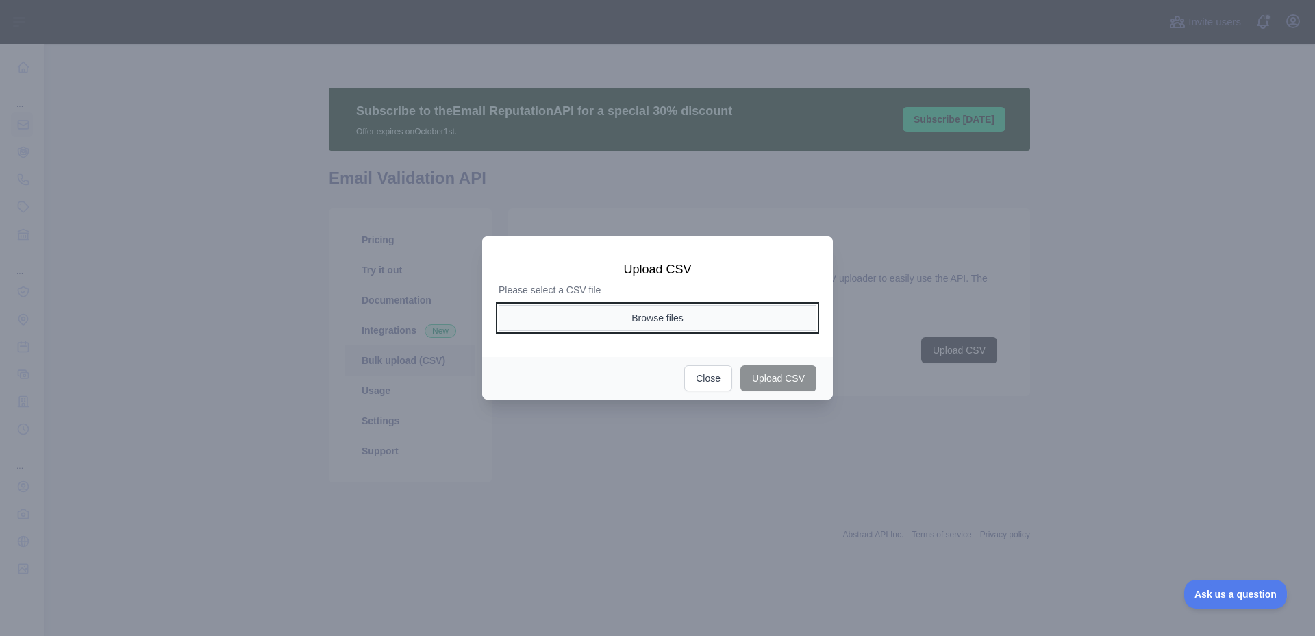
click at [699, 324] on button "Browse files" at bounding box center [658, 318] width 318 height 26
click at [686, 318] on button "Browse files" at bounding box center [658, 318] width 318 height 26
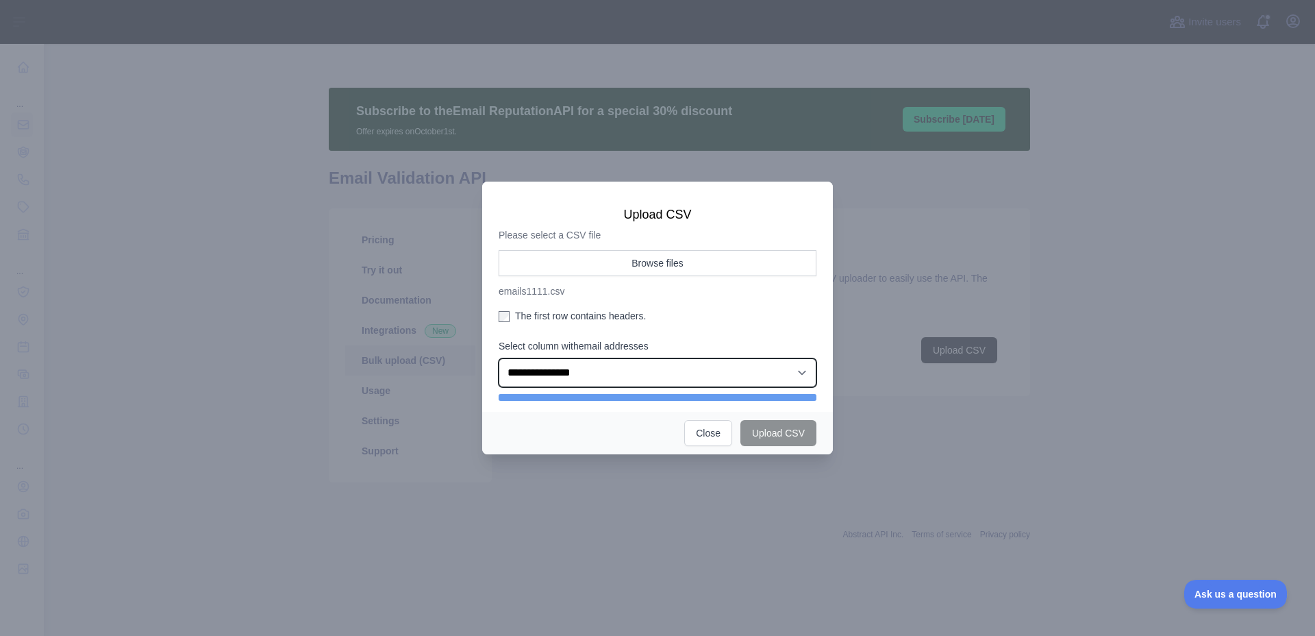
click at [742, 375] on select "**********" at bounding box center [658, 372] width 318 height 29
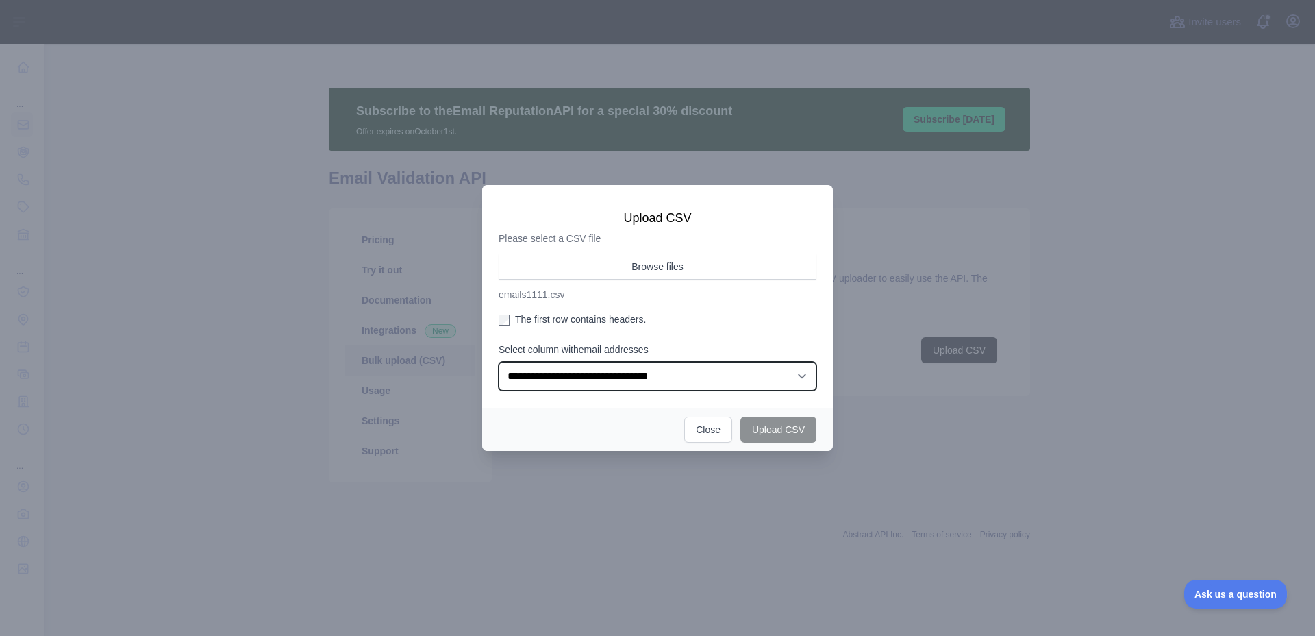
click at [499, 362] on select "**********" at bounding box center [658, 376] width 318 height 29
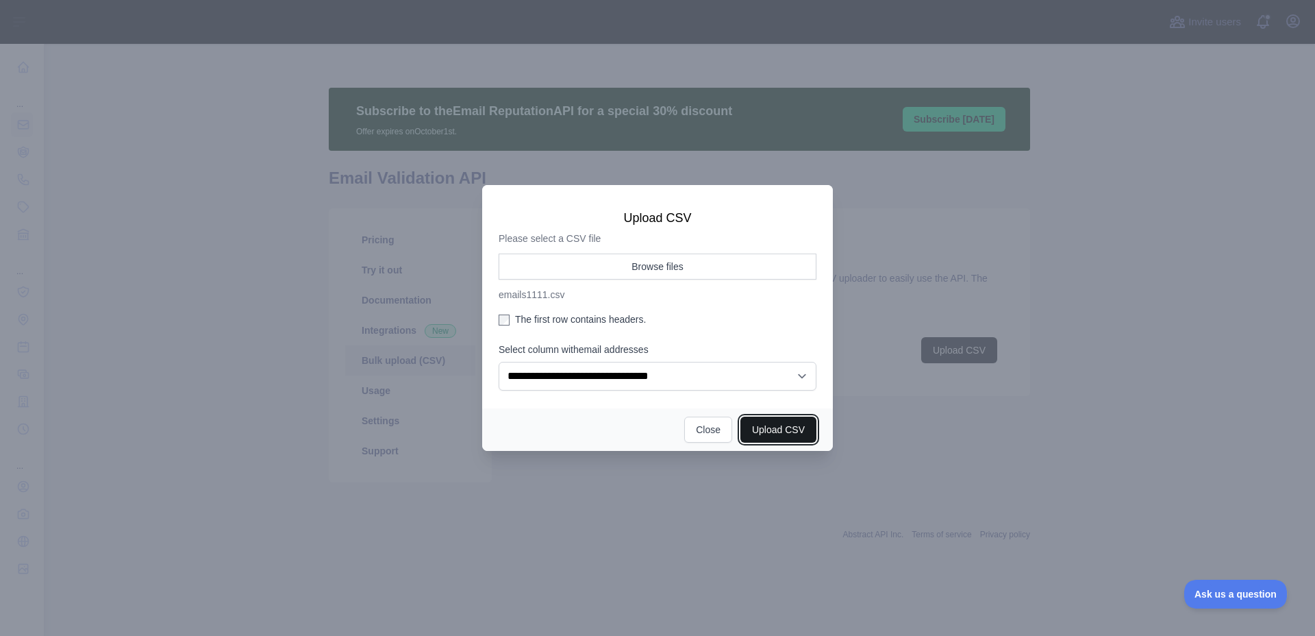
click at [796, 429] on button "Upload CSV" at bounding box center [778, 429] width 76 height 26
select select "**"
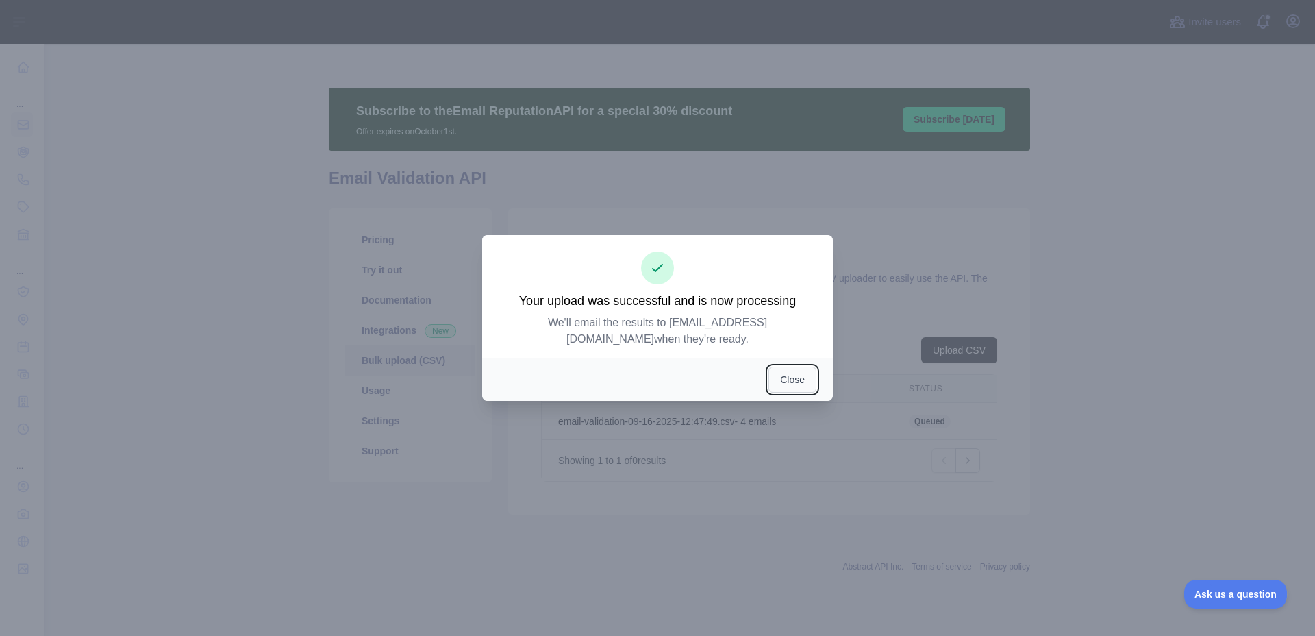
click at [799, 380] on button "Close" at bounding box center [792, 379] width 48 height 26
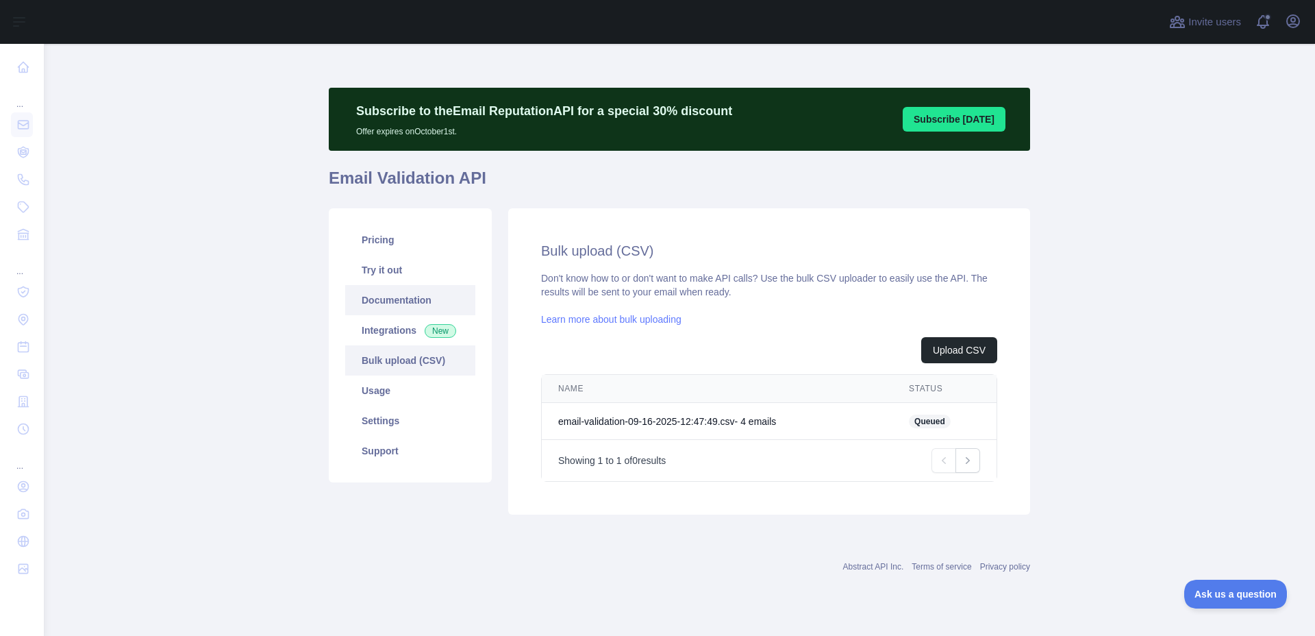
click at [430, 290] on link "Documentation" at bounding box center [410, 300] width 130 height 30
click at [428, 264] on link "Try it out" at bounding box center [410, 270] width 130 height 30
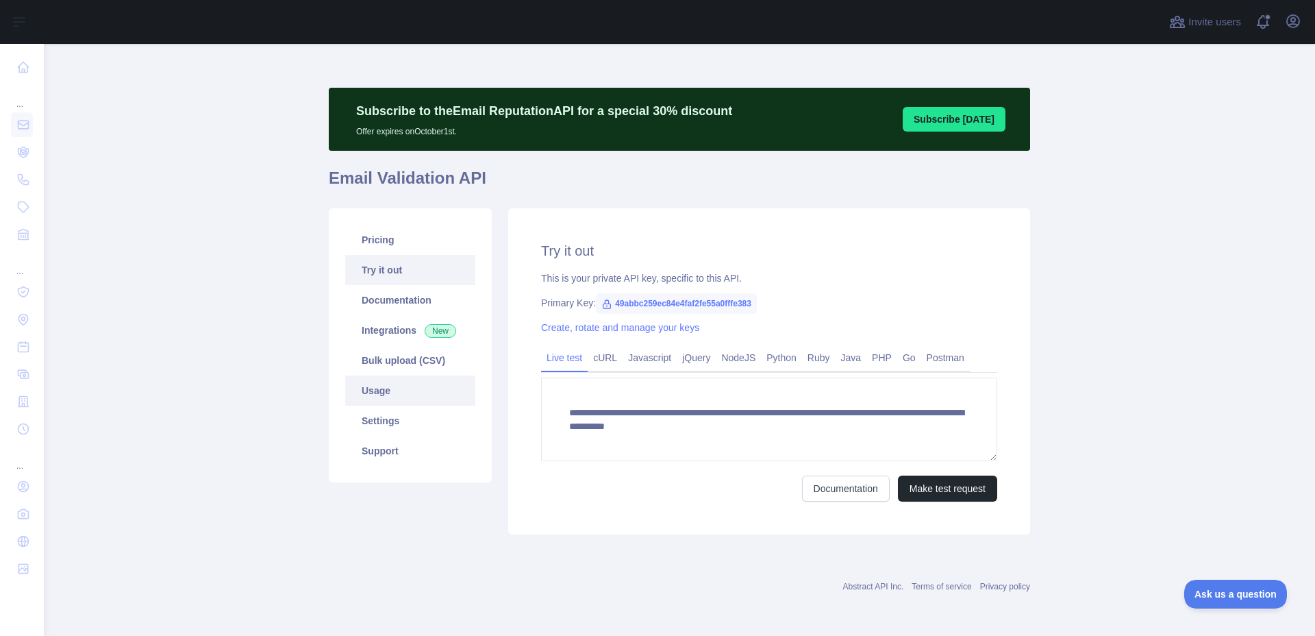
click at [392, 395] on link "Usage" at bounding box center [410, 390] width 130 height 30
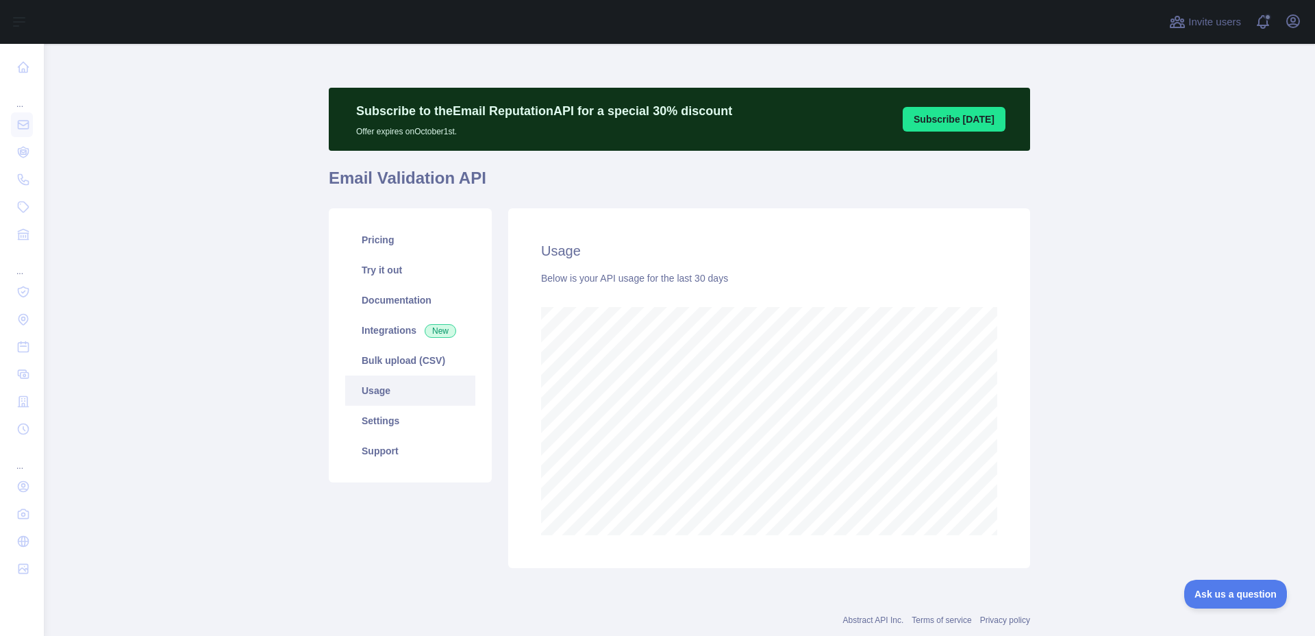
scroll to position [592, 1261]
click at [392, 427] on link "Settings" at bounding box center [410, 420] width 130 height 30
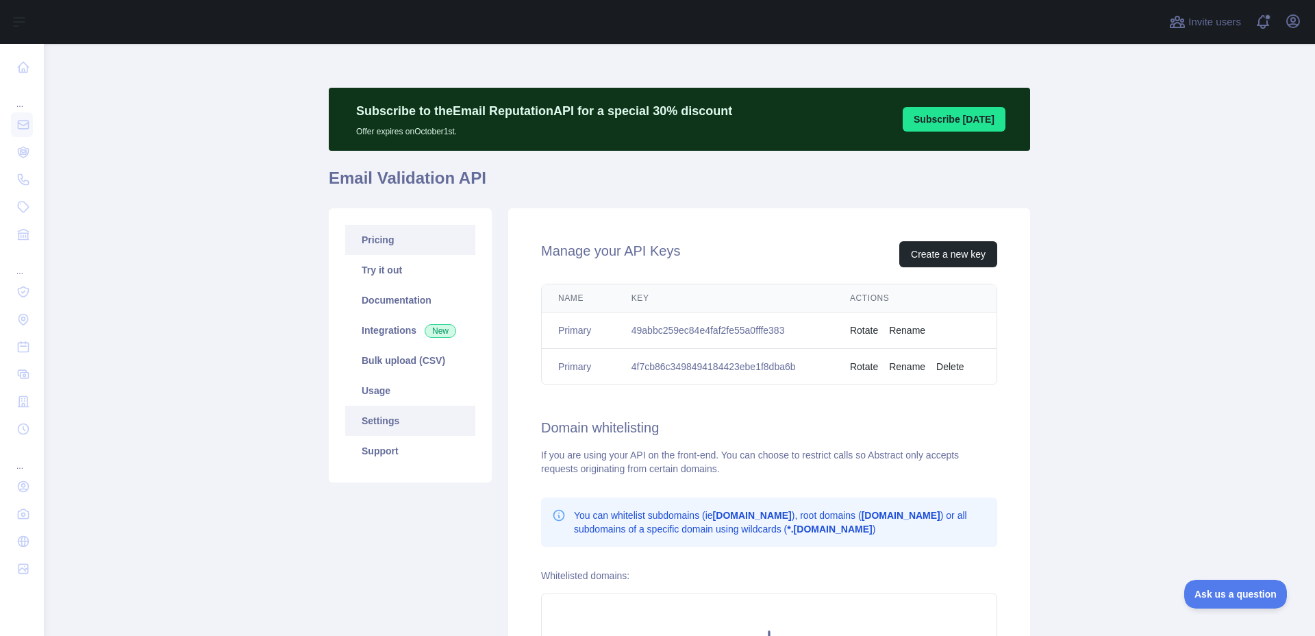
click at [441, 243] on link "Pricing" at bounding box center [410, 240] width 130 height 30
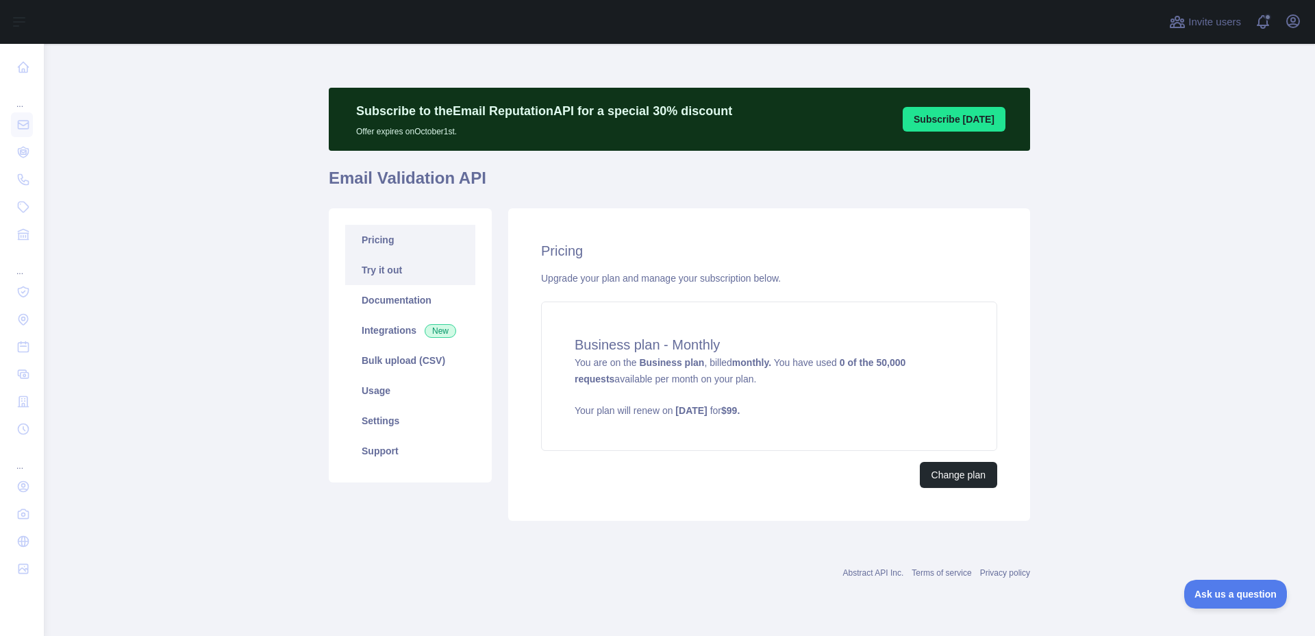
click at [434, 275] on link "Try it out" at bounding box center [410, 270] width 130 height 30
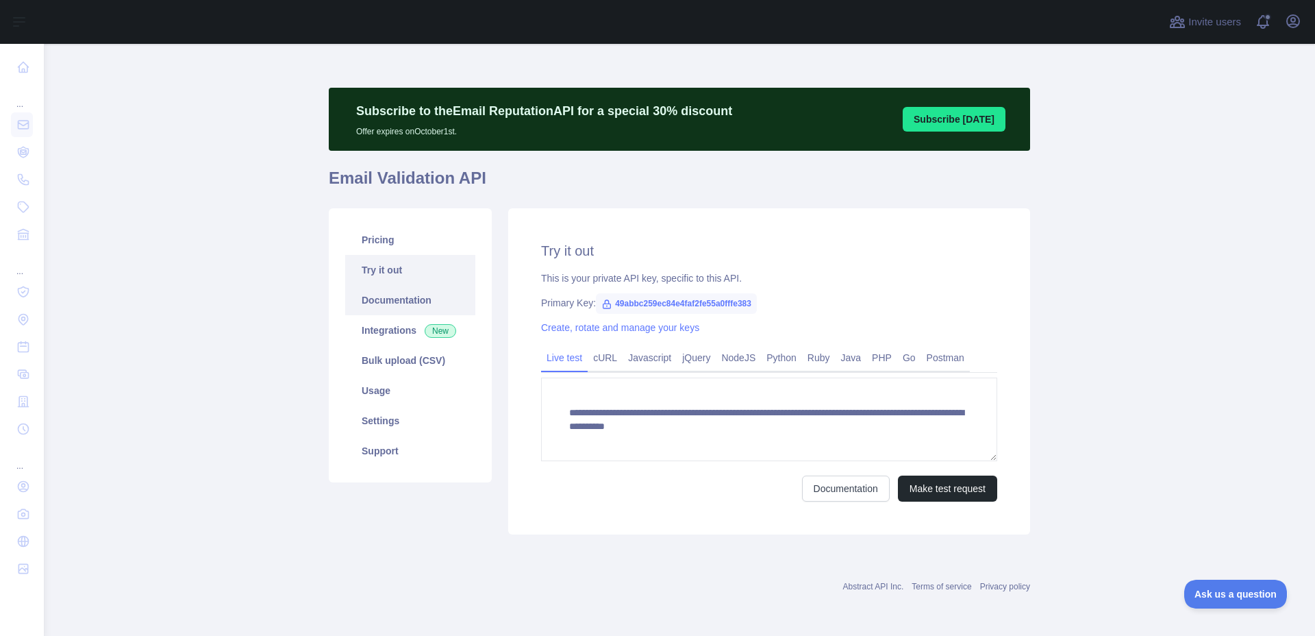
click at [425, 304] on link "Documentation" at bounding box center [410, 300] width 130 height 30
